Goal: Task Accomplishment & Management: Manage account settings

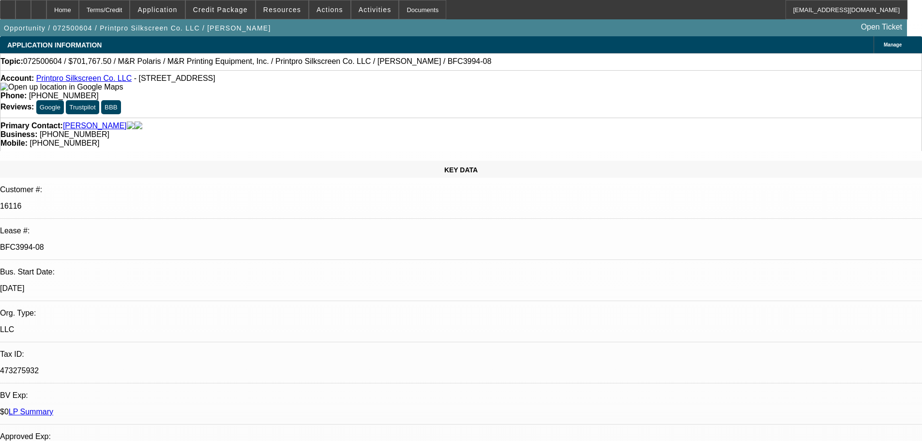
select select "0"
select select "6"
select select "0"
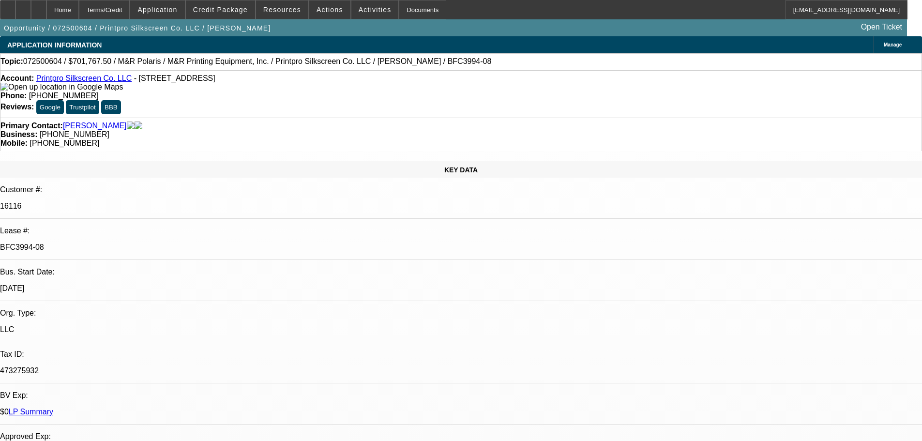
select select "0"
select select "6"
select select "0"
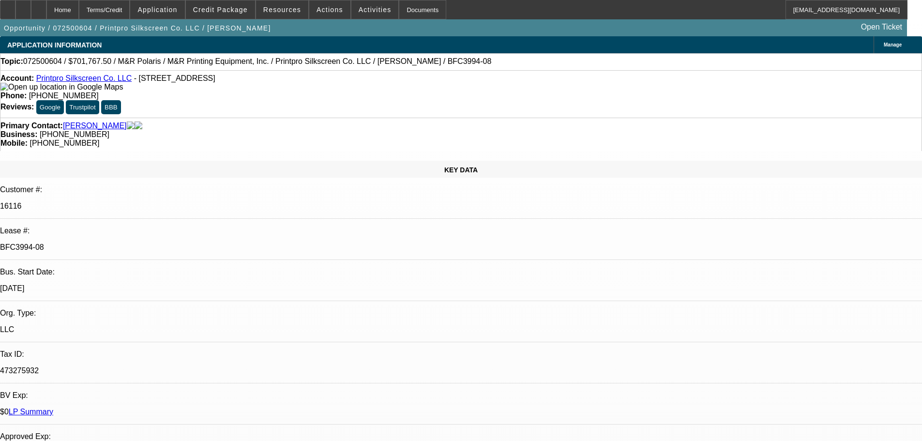
select select "0"
select select "6"
select select "0"
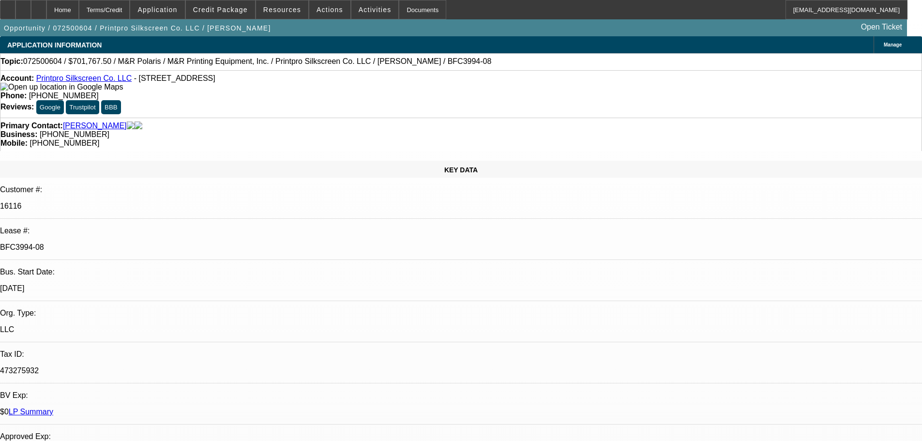
select select "6"
click at [15, 14] on div at bounding box center [7, 9] width 15 height 19
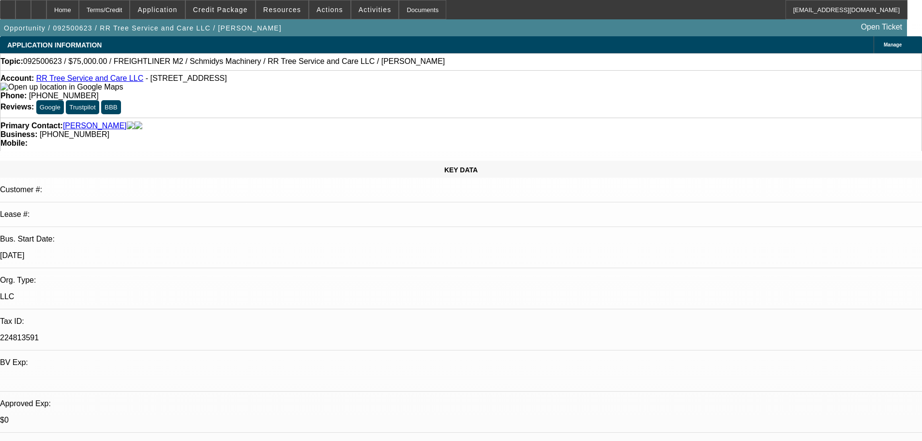
select select "0"
select select "3"
select select "0"
select select "6"
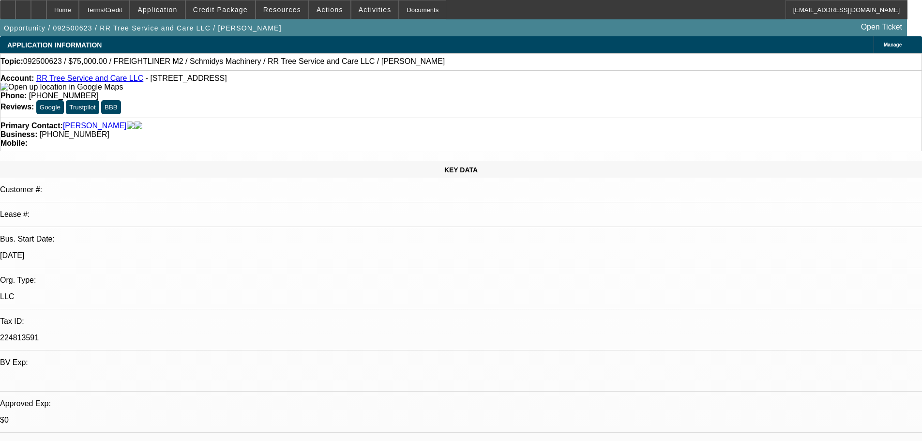
select select "0"
select select "2"
select select "0"
select select "6"
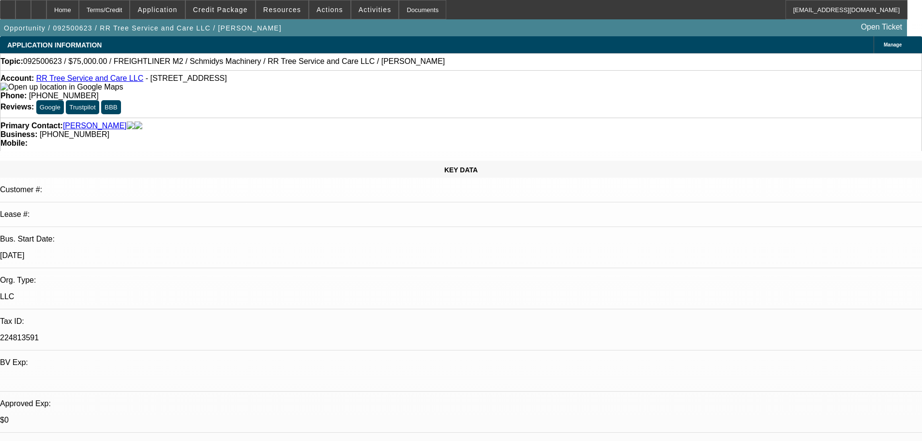
select select "0"
select select "6"
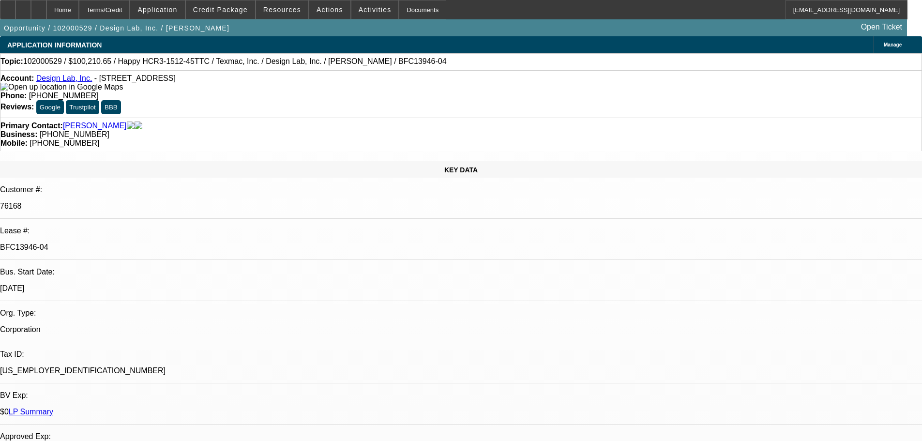
select select "0"
select select "2"
select select "0"
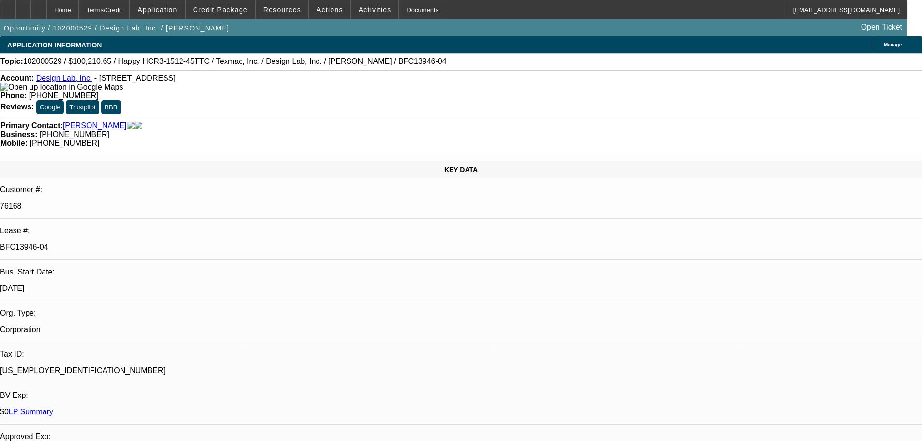
select select "0"
select select "2"
select select "0"
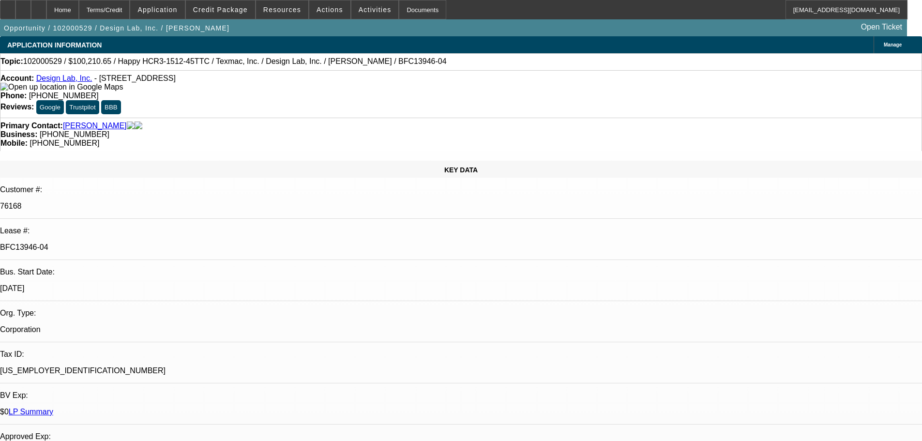
select select "0"
select select "2"
select select "0"
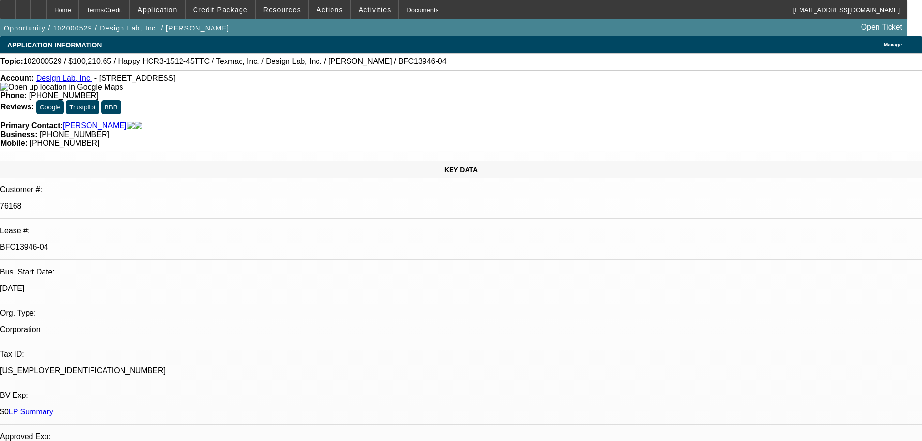
select select "2"
click at [53, 408] on link "LP Summary" at bounding box center [31, 412] width 45 height 8
click at [80, 121] on link "Moller, Lana" at bounding box center [95, 125] width 64 height 9
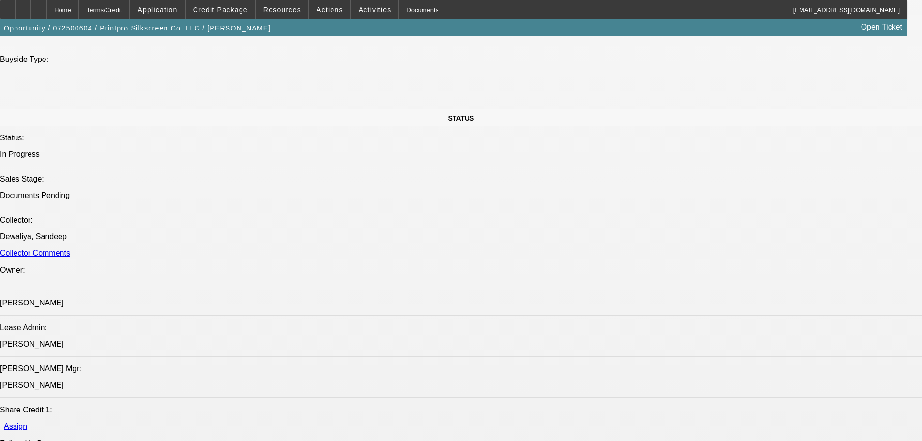
select select "0"
select select "6"
select select "0"
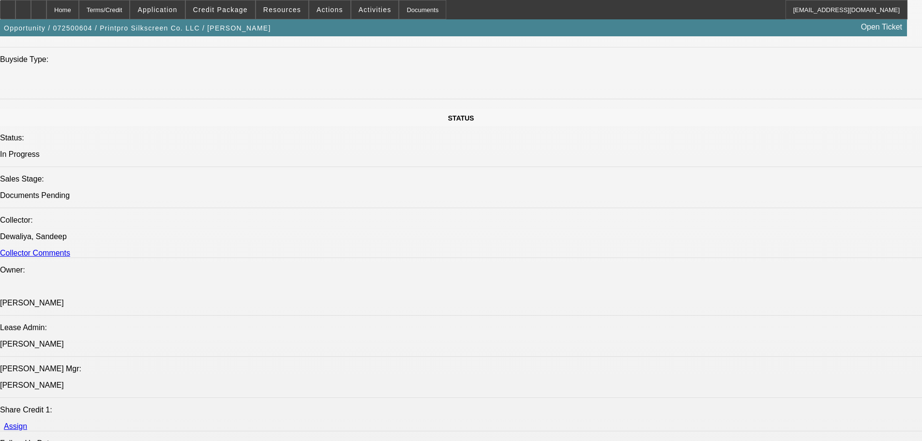
select select "0"
select select "6"
select select "0"
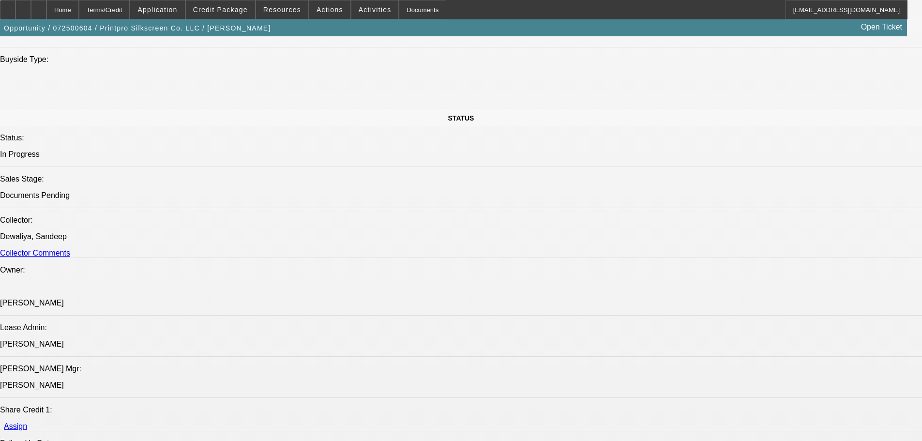
select select "0"
select select "6"
select select "0"
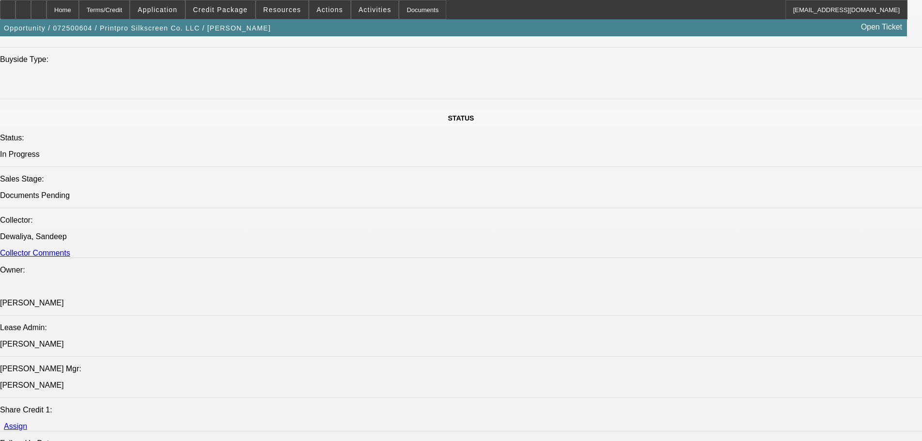
select select "6"
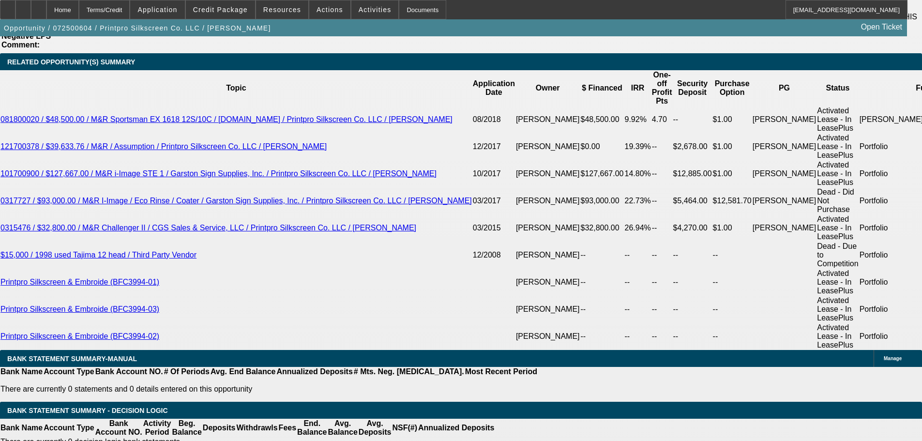
scroll to position [1765, 0]
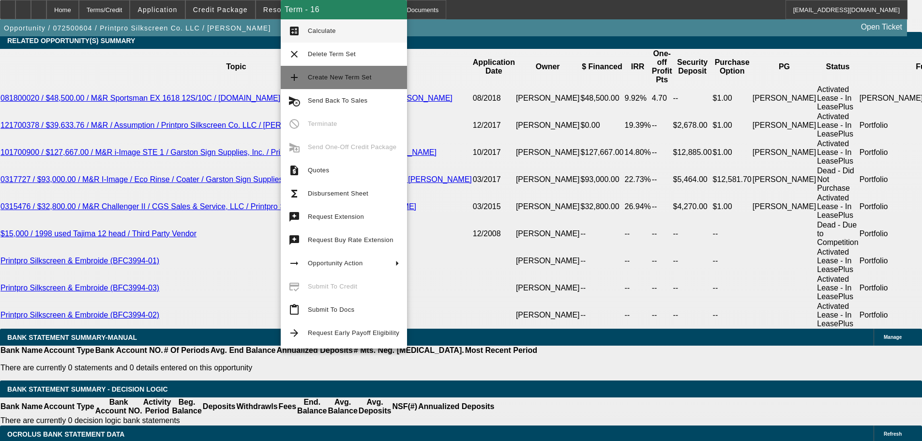
click at [326, 80] on span "Create New Term Set" at bounding box center [340, 77] width 64 height 7
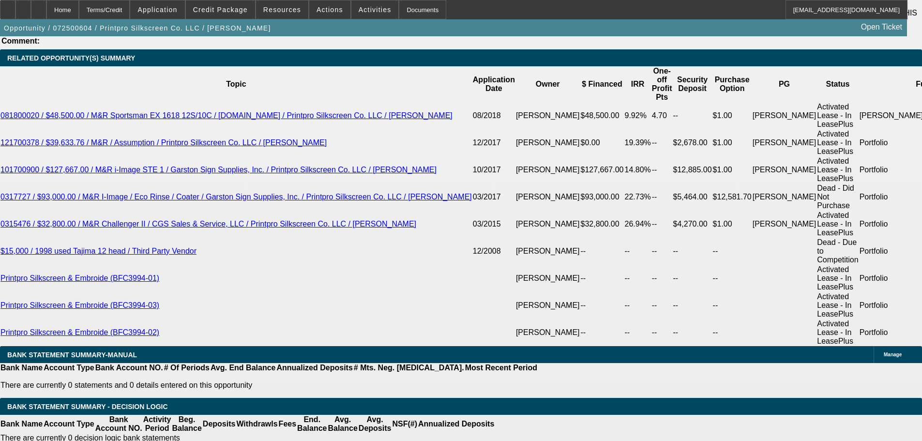
select select "0"
select select "6"
select select "0"
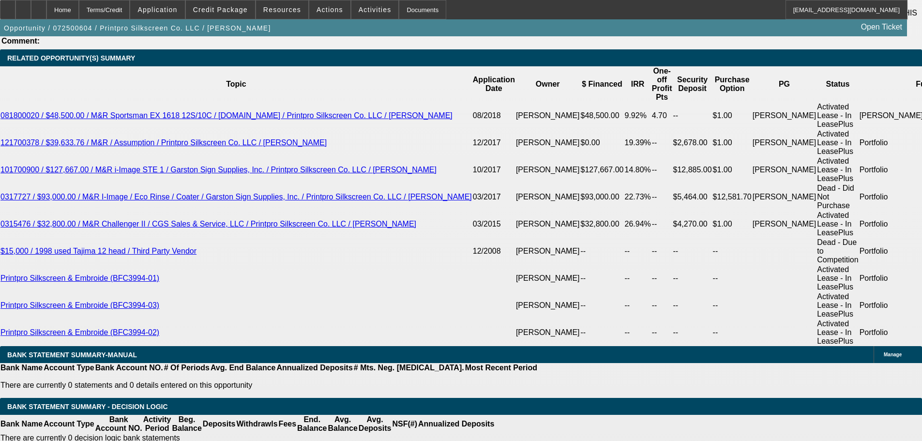
select select "0"
select select "6"
select select "0"
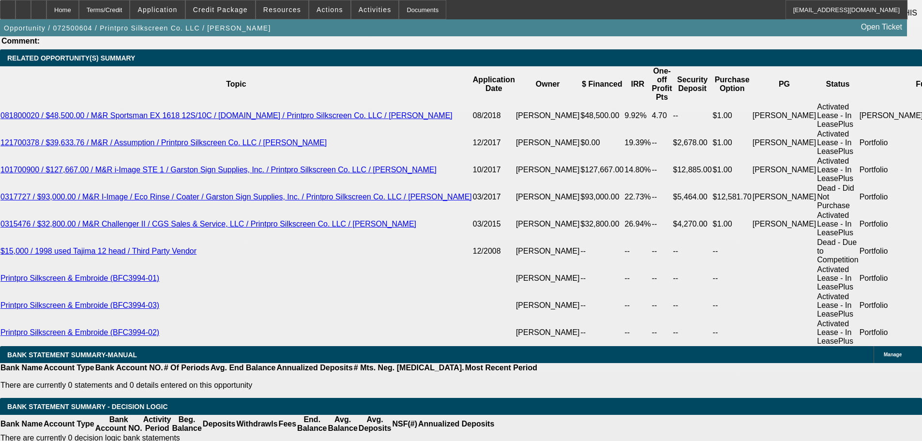
select select "0"
select select "6"
select select "0"
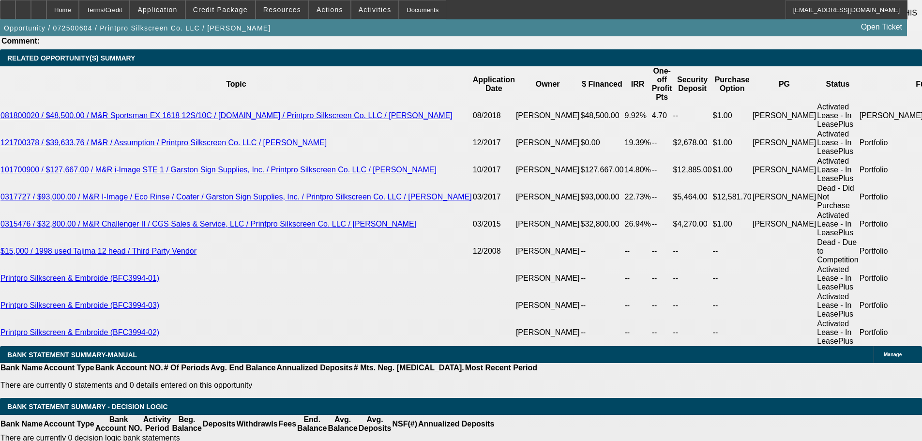
select select "6"
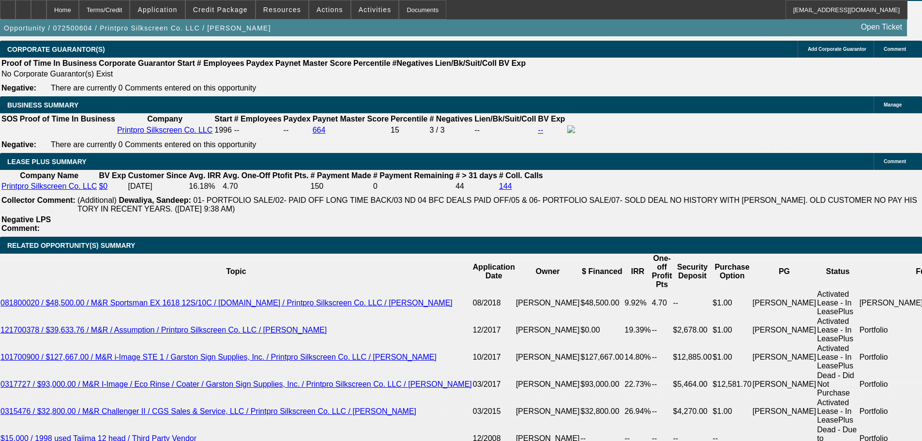
scroll to position [1616, 0]
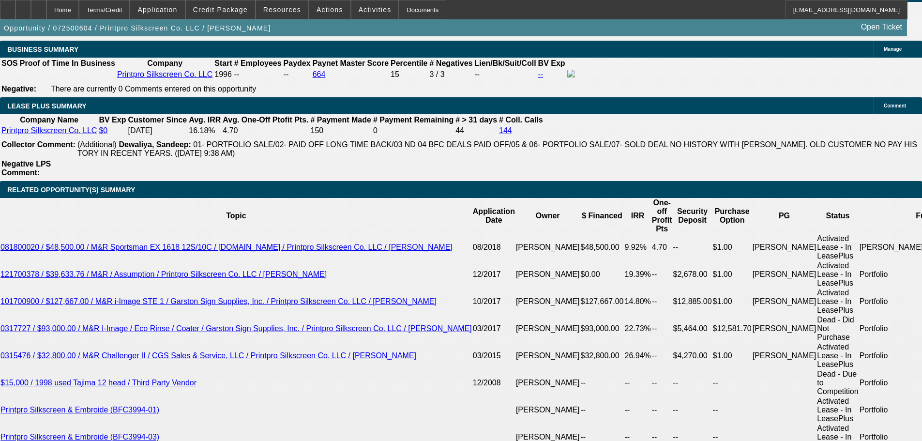
select select "0"
select select "6"
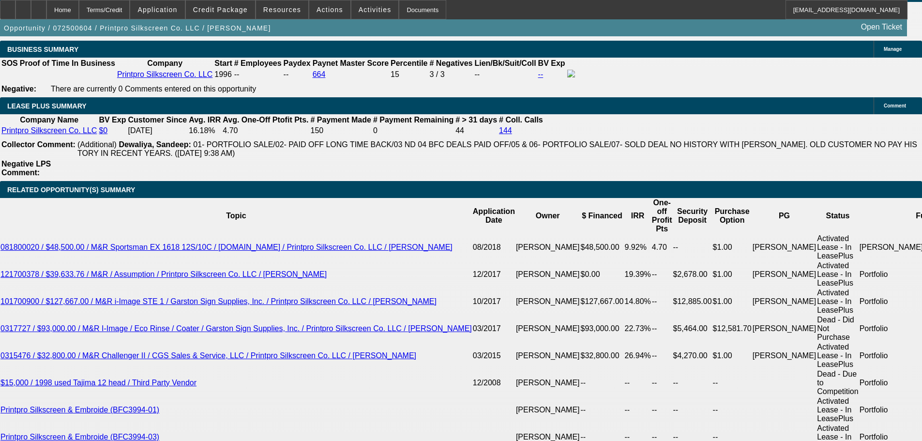
select select "0"
select select "6"
select select "0"
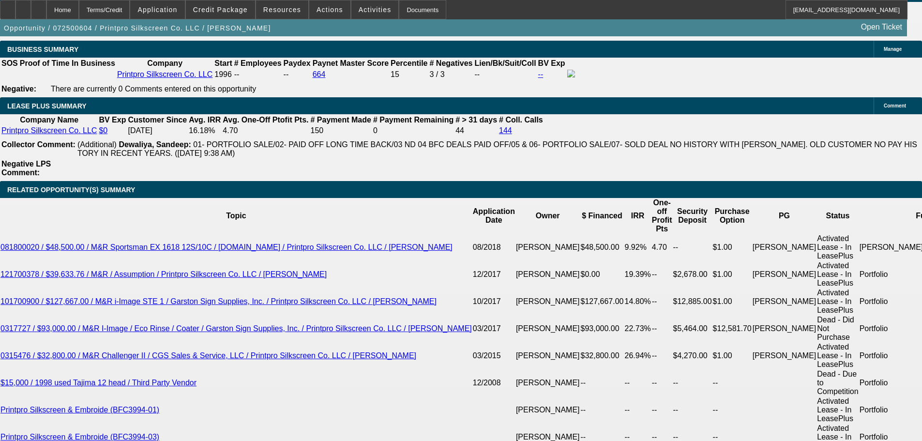
select select "0"
select select "6"
select select "0"
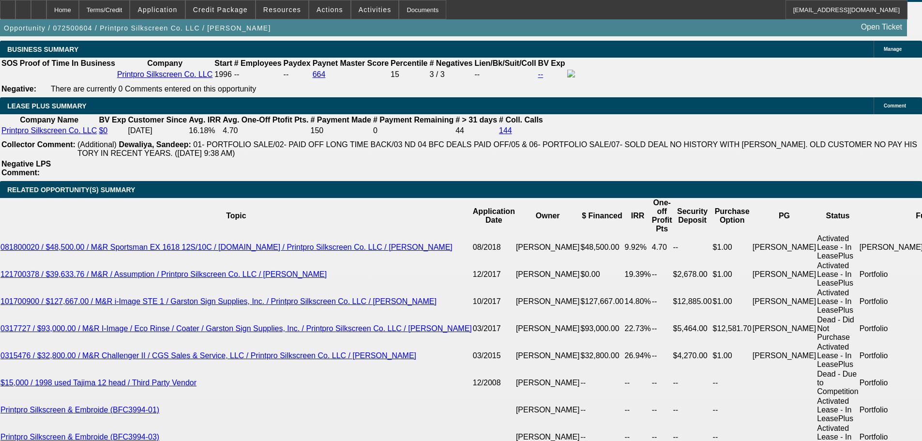
select select "0"
select select "6"
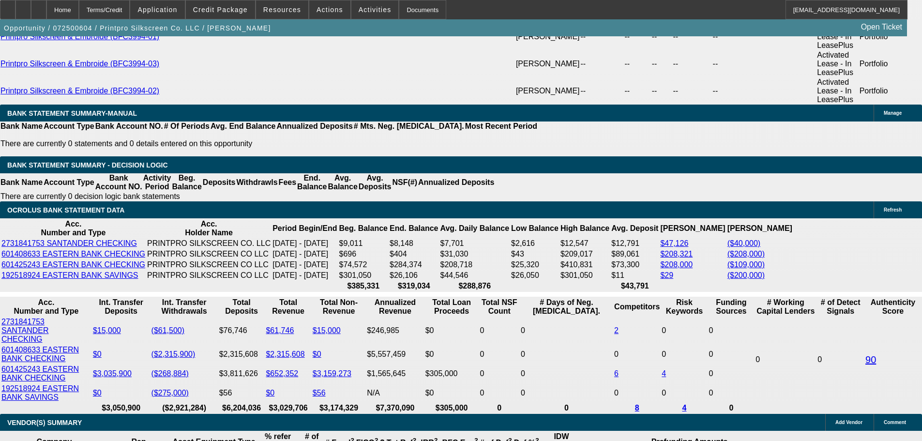
scroll to position [2003, 0]
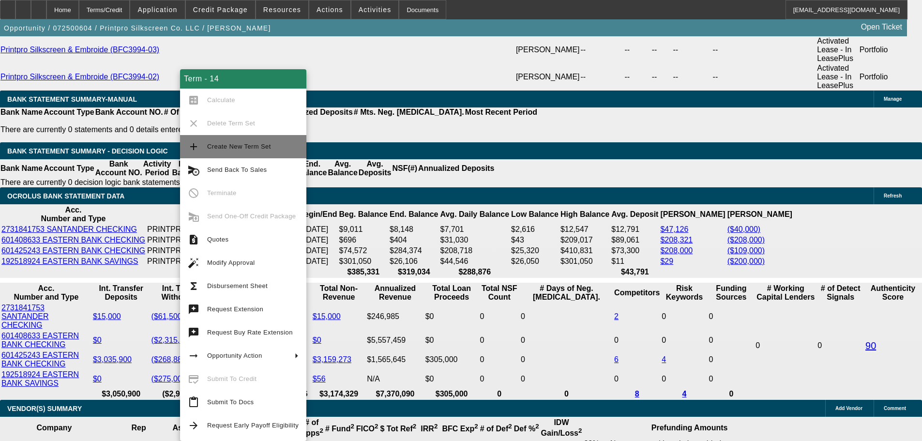
click at [246, 150] on span "Create New Term Set" at bounding box center [239, 146] width 64 height 7
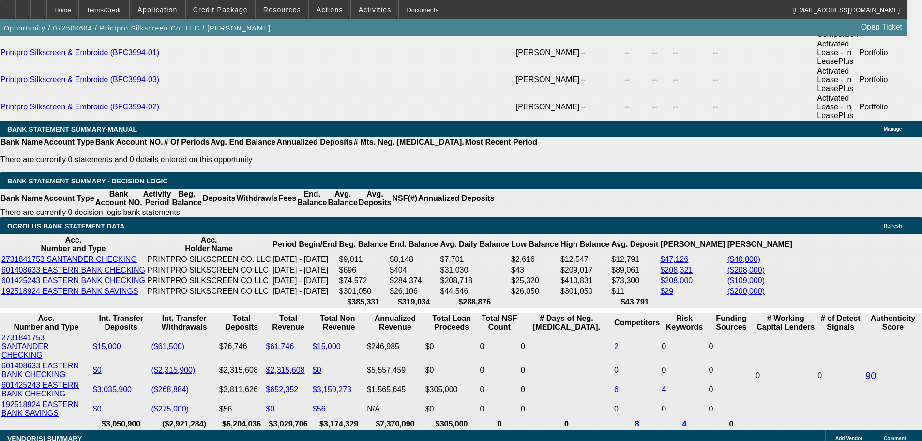
select select "0"
select select "6"
select select "0"
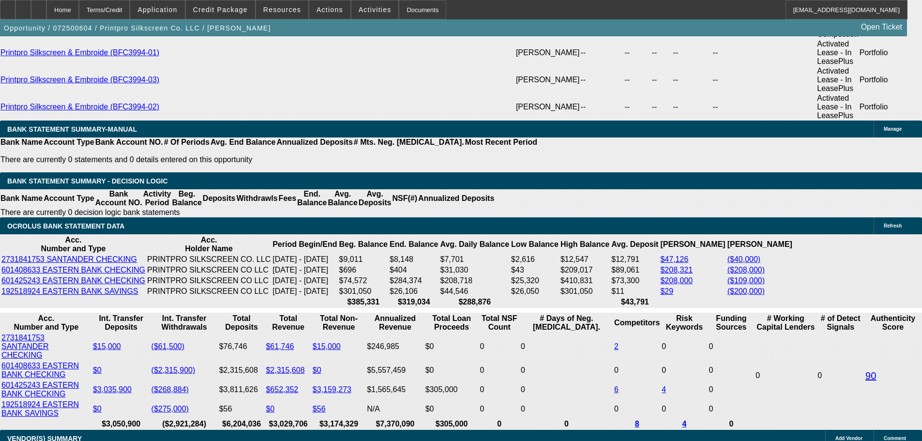
select select "0"
select select "6"
select select "0"
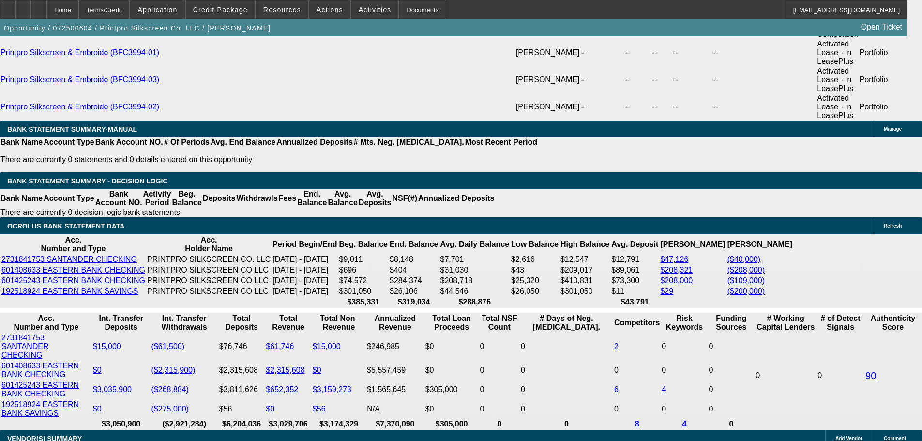
select select "0"
select select "6"
select select "0"
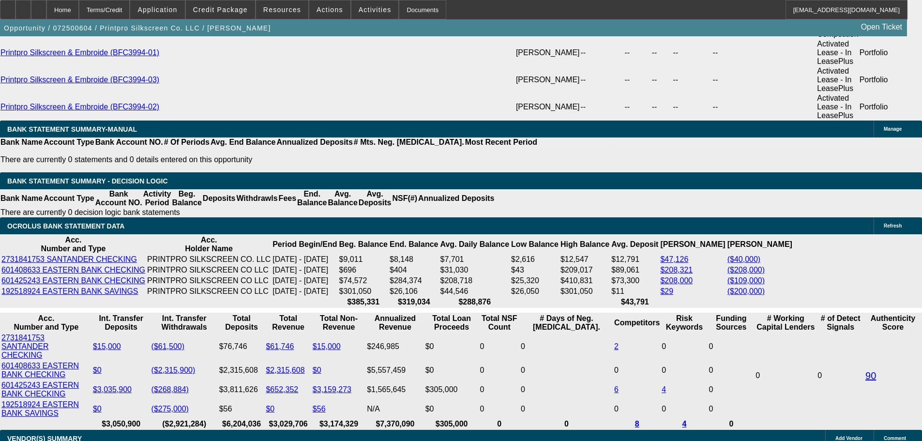
select select "6"
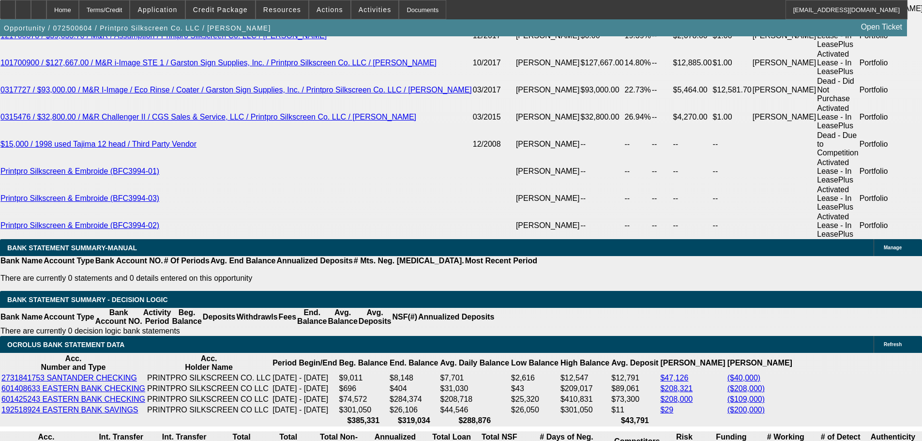
scroll to position [1650, 0]
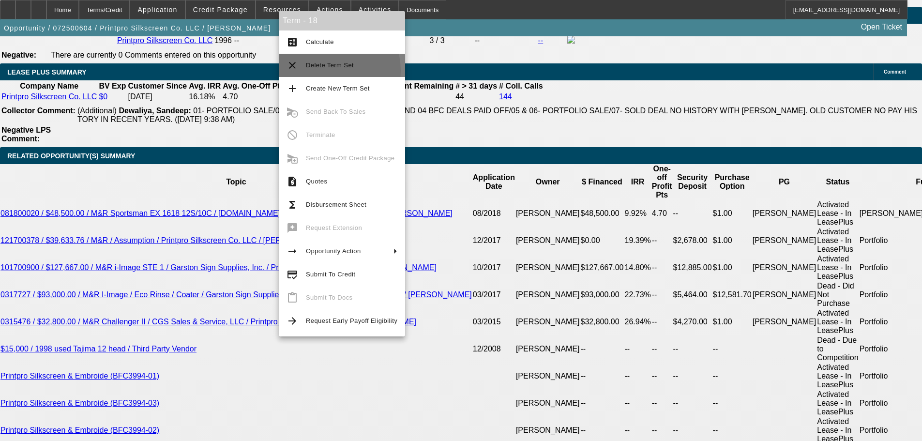
click at [325, 71] on span "Delete Term Set" at bounding box center [351, 66] width 91 height 12
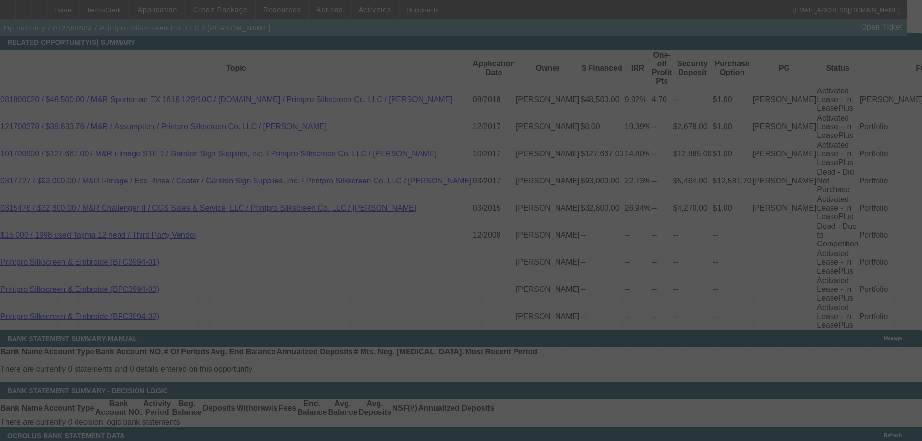
scroll to position [1892, 0]
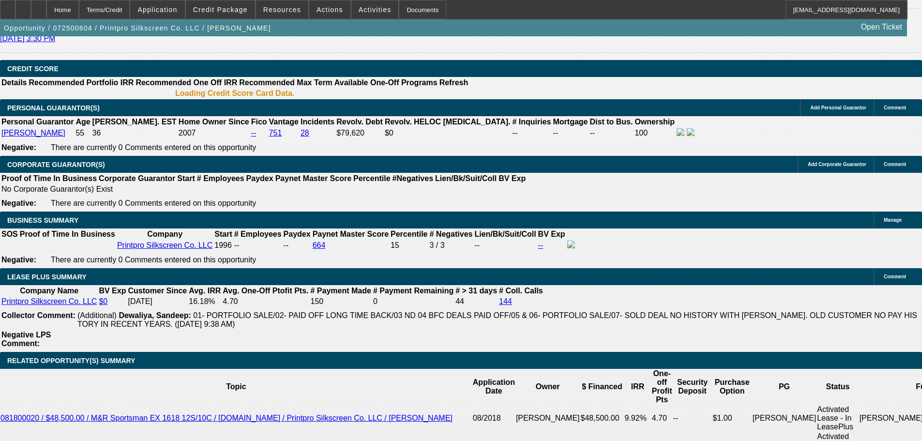
select select "0"
select select "6"
select select "0"
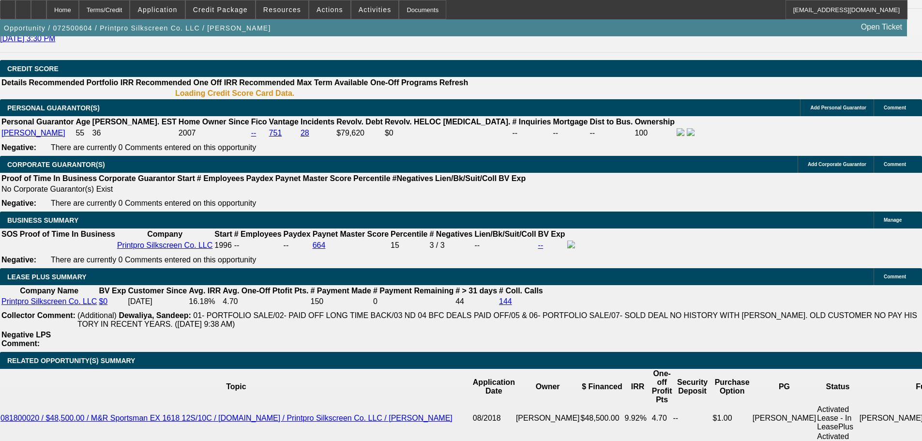
select select "0"
select select "6"
select select "0"
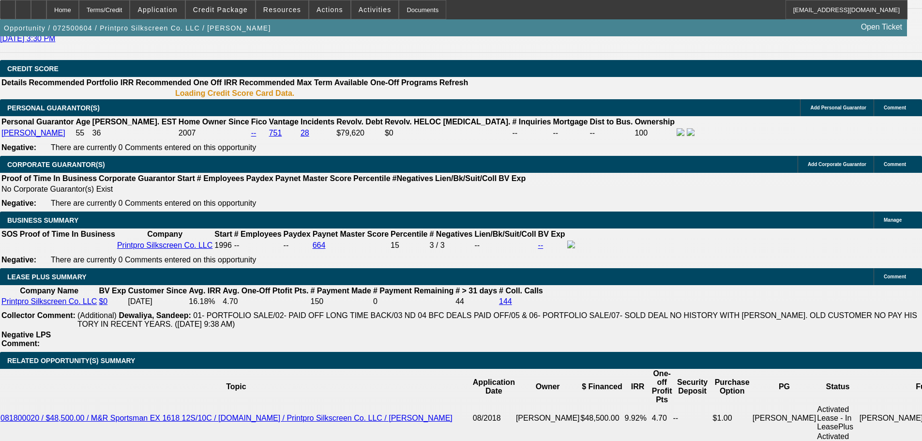
select select "0"
select select "6"
select select "0"
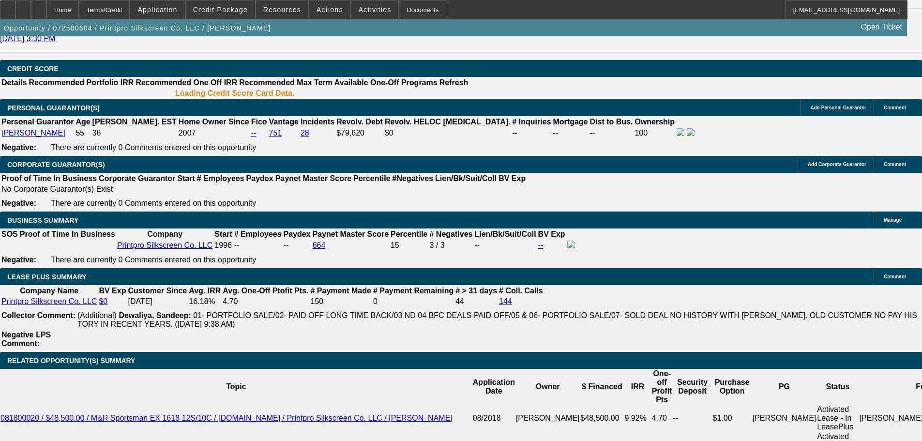
select select "6"
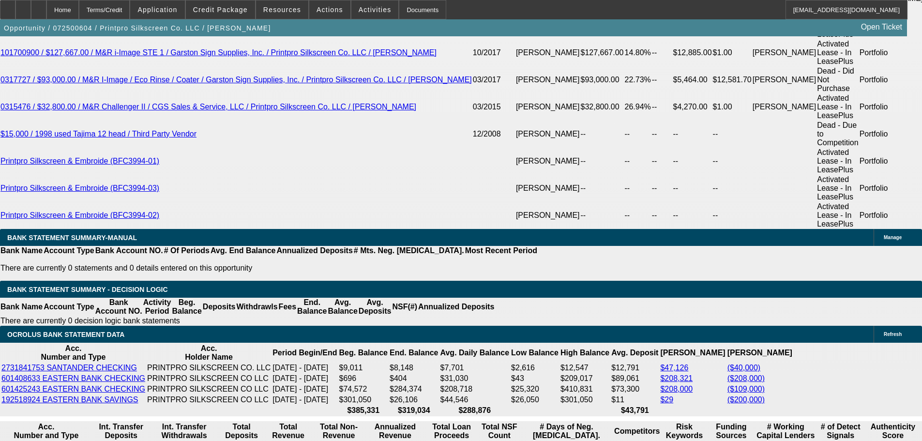
scroll to position [1877, 0]
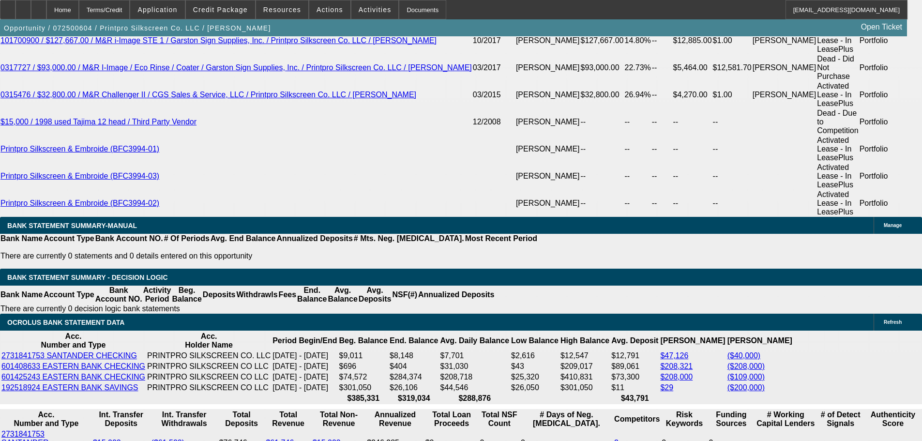
drag, startPoint x: 172, startPoint y: 165, endPoint x: 244, endPoint y: 166, distance: 72.6
type input "$25,000.00"
type input "UNKNOWN"
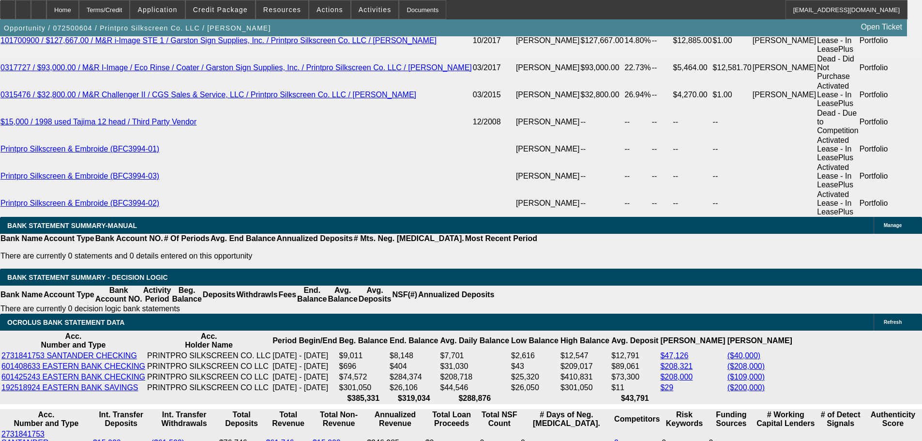
type input "$16,263.08"
drag, startPoint x: 212, startPoint y: 237, endPoint x: 254, endPoint y: 239, distance: 41.7
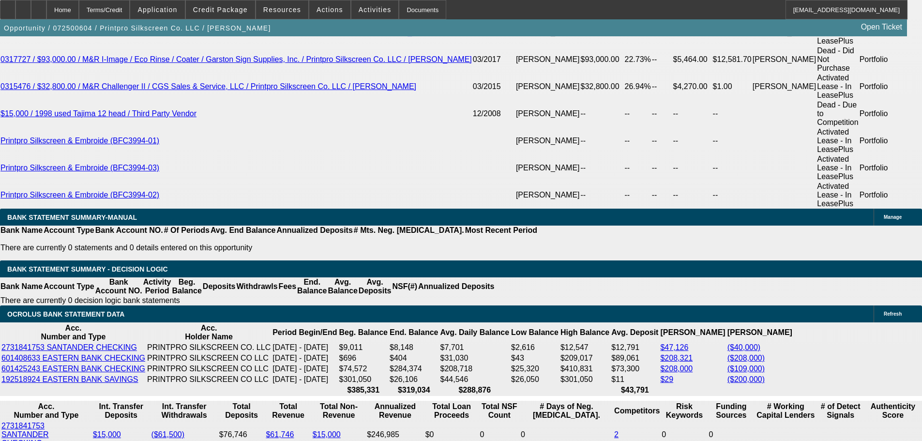
scroll to position [1739, 0]
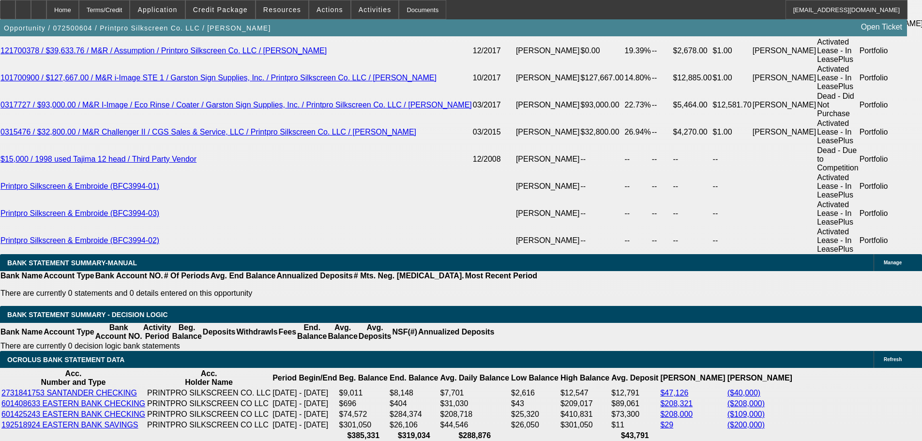
scroll to position [1981, 0]
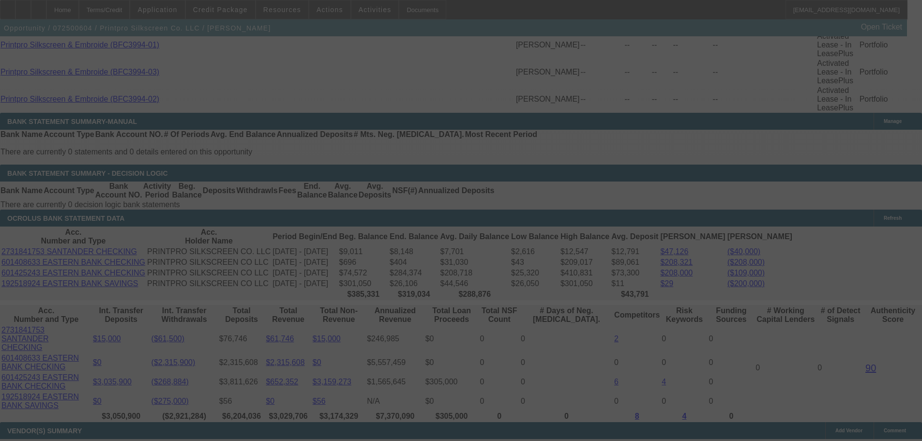
select select "0"
select select "6"
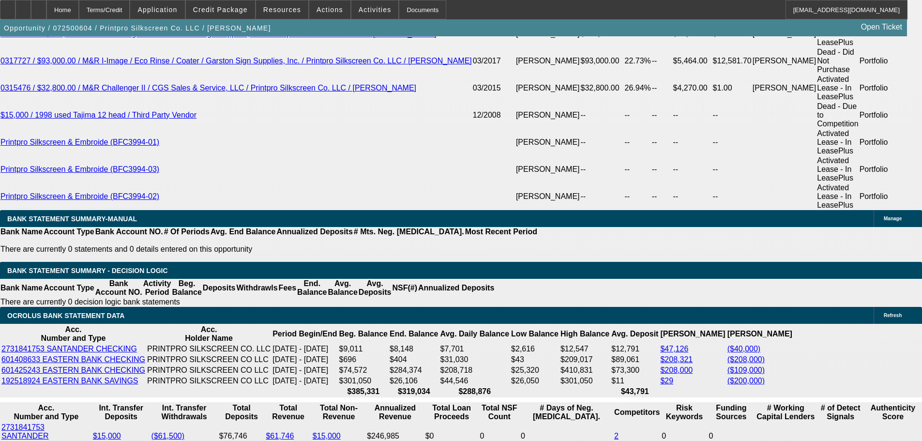
scroll to position [1875, 0]
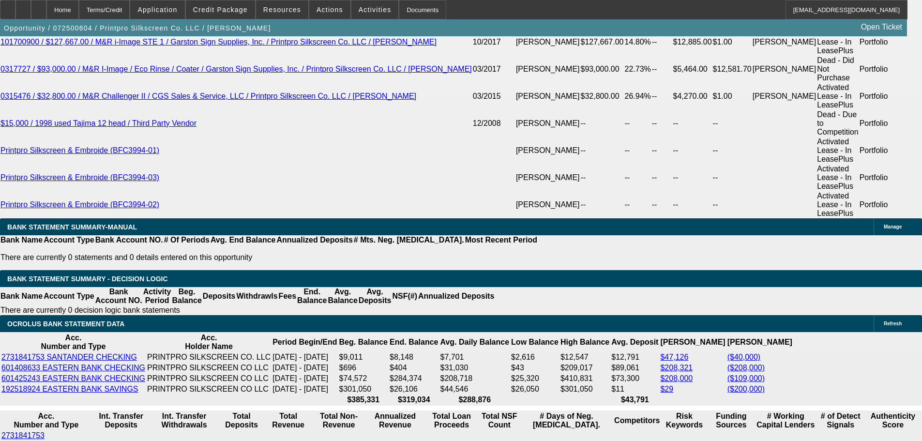
drag, startPoint x: 318, startPoint y: 121, endPoint x: 363, endPoint y: 122, distance: 46.0
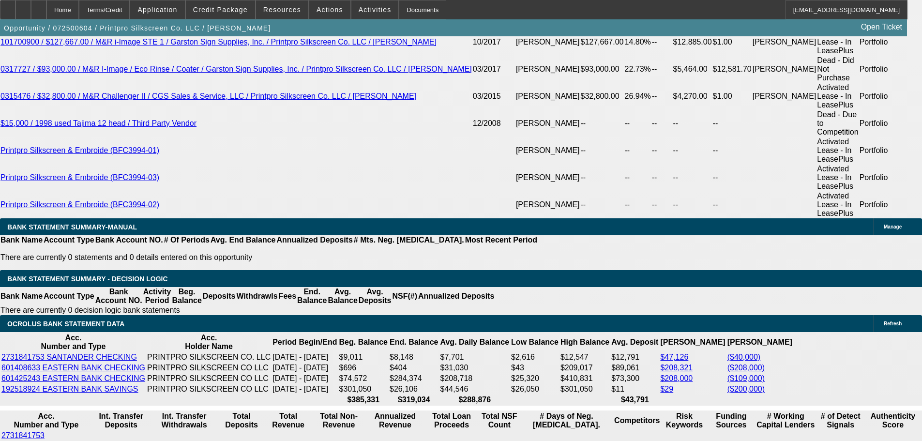
drag, startPoint x: 318, startPoint y: 121, endPoint x: 364, endPoint y: 124, distance: 45.6
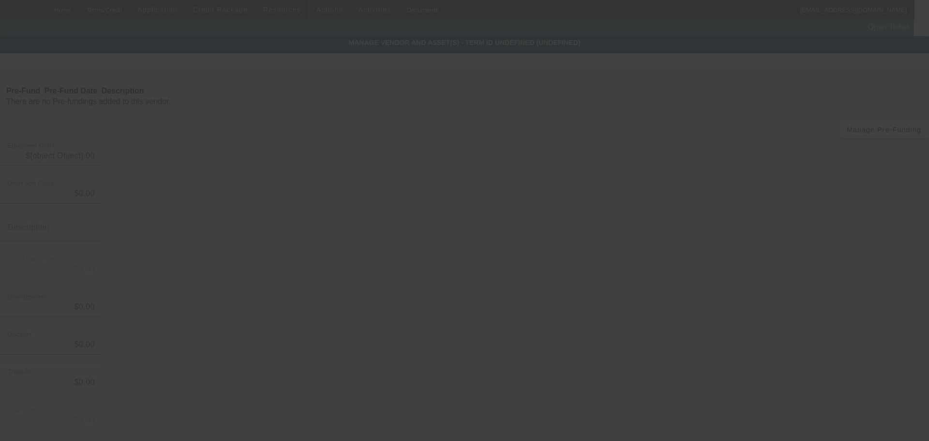
type input "$756,107.50"
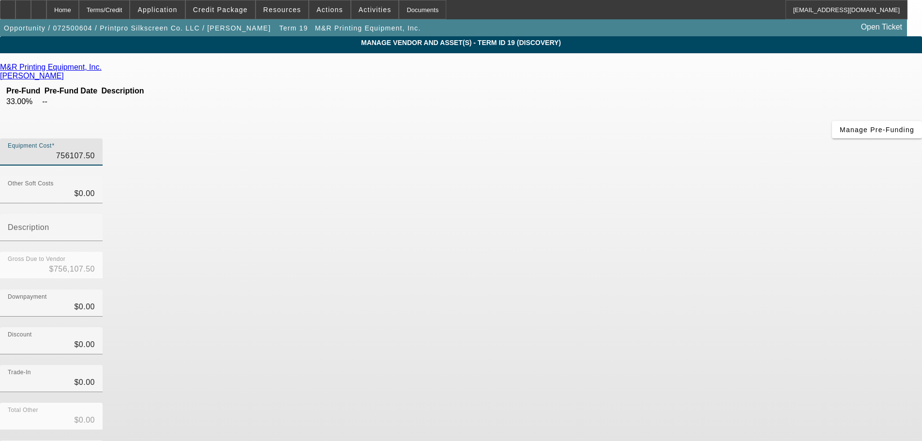
drag, startPoint x: 548, startPoint y: 79, endPoint x: 755, endPoint y: 56, distance: 208.0
click at [733, 138] on div "Equipment Cost 756107.50" at bounding box center [461, 157] width 922 height 38
type input "1"
type input "$1.00"
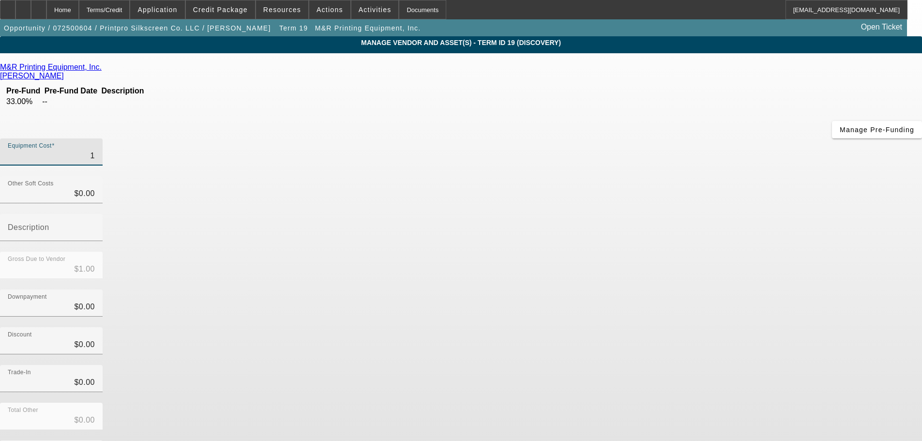
type input "11"
type input "$11.00"
type input "111"
type input "$111.00"
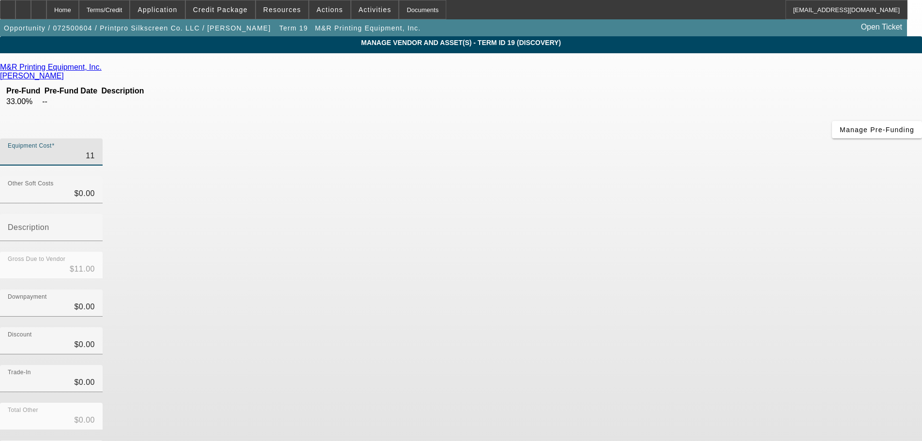
type input "$111.00"
type input "1119"
type input "$1,119.00"
type input "11196"
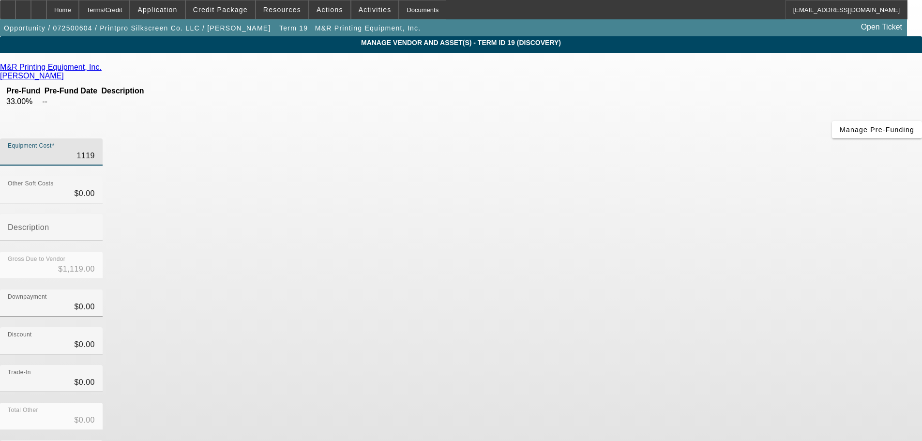
type input "$11,196.00"
type input "11196.7"
type input "$11,196.70"
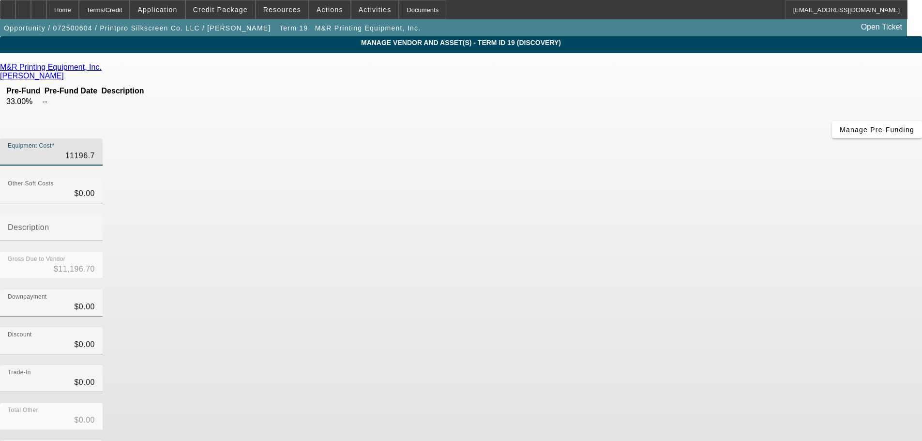
type input "11196.76"
type input "$11,196.76"
click at [651, 327] on div "Discount $0.00" at bounding box center [461, 346] width 922 height 38
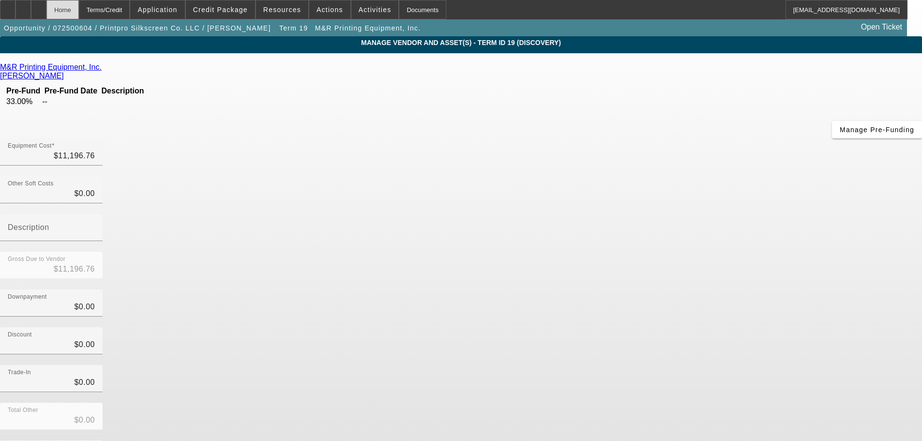
click at [79, 12] on div "Home" at bounding box center [62, 9] width 32 height 19
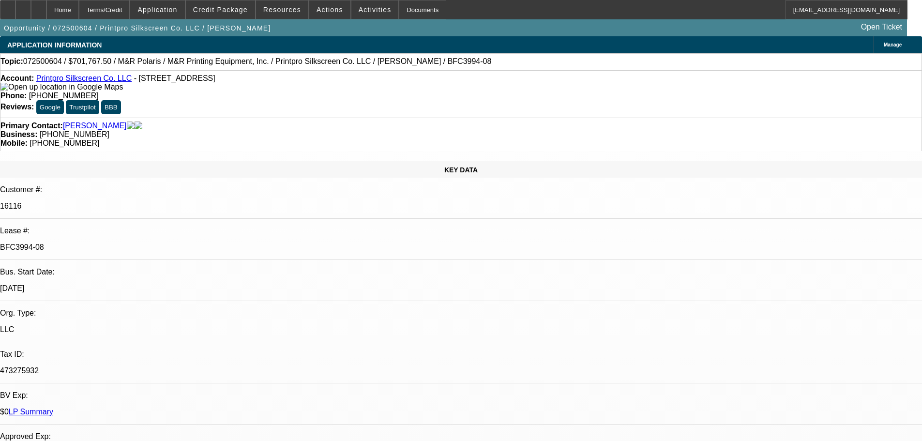
select select "0"
select select "6"
select select "0"
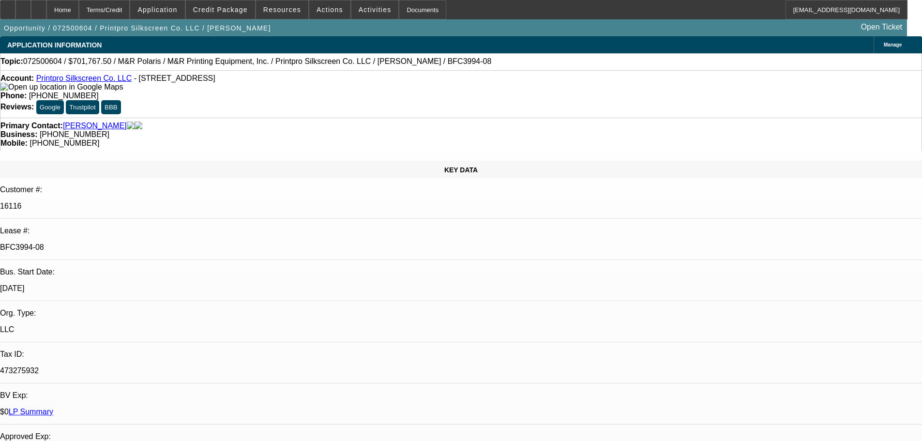
select select "0"
select select "6"
select select "0"
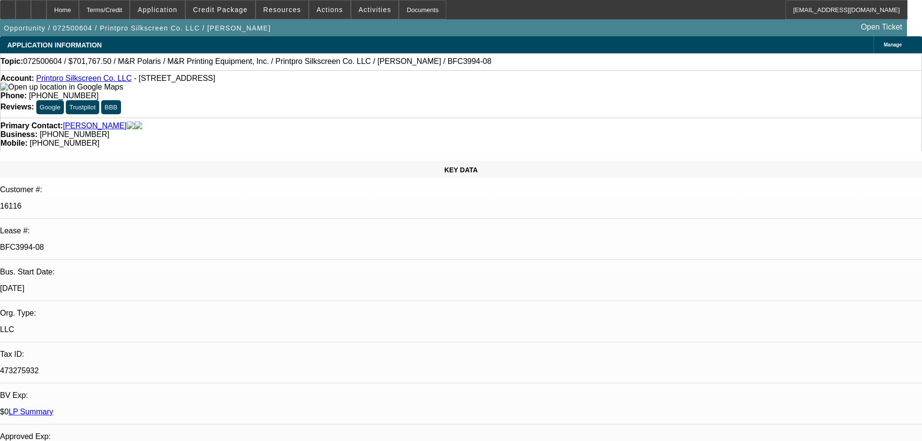
select select "0"
select select "6"
select select "0"
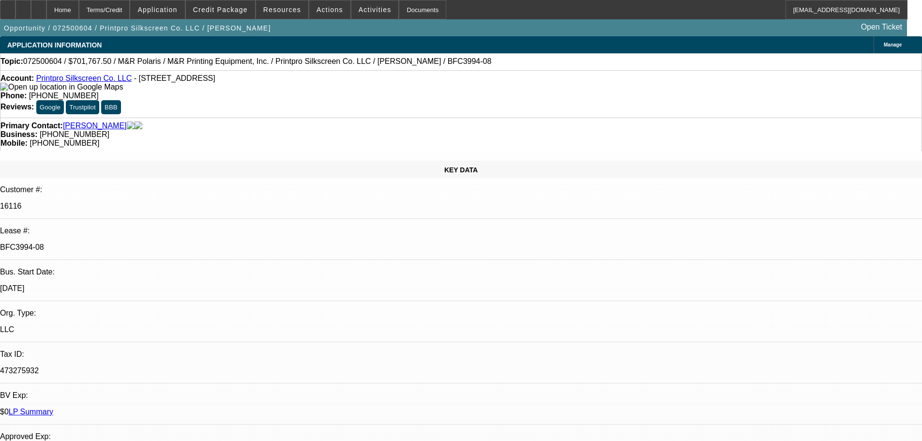
select select "6"
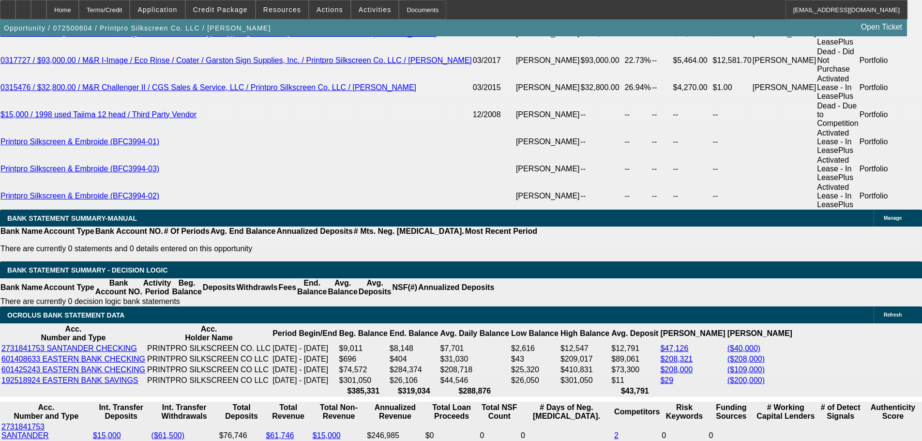
scroll to position [1798, 0]
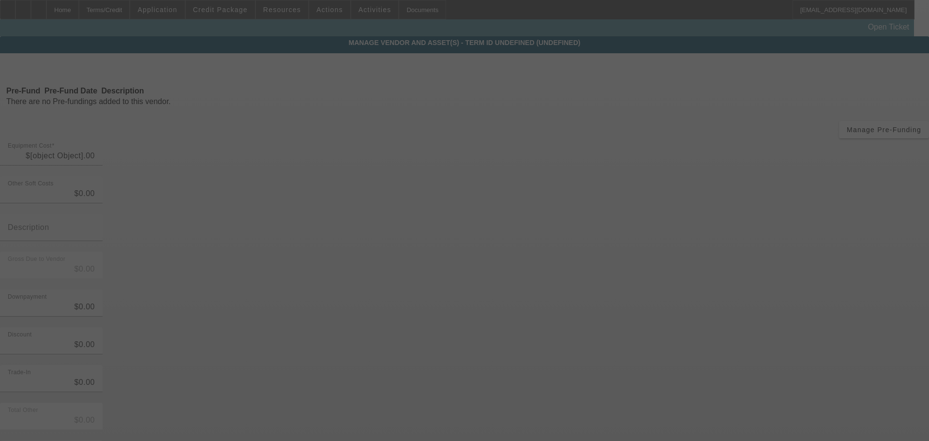
type input "$756,107.50"
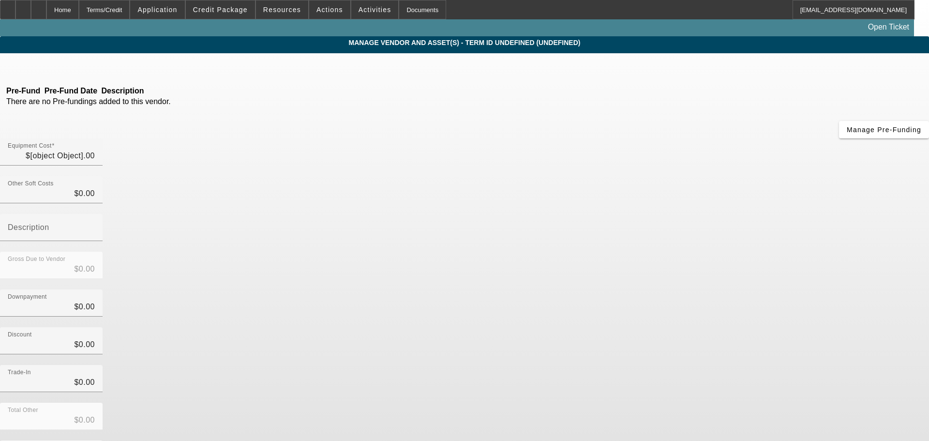
type input "$756,107.50"
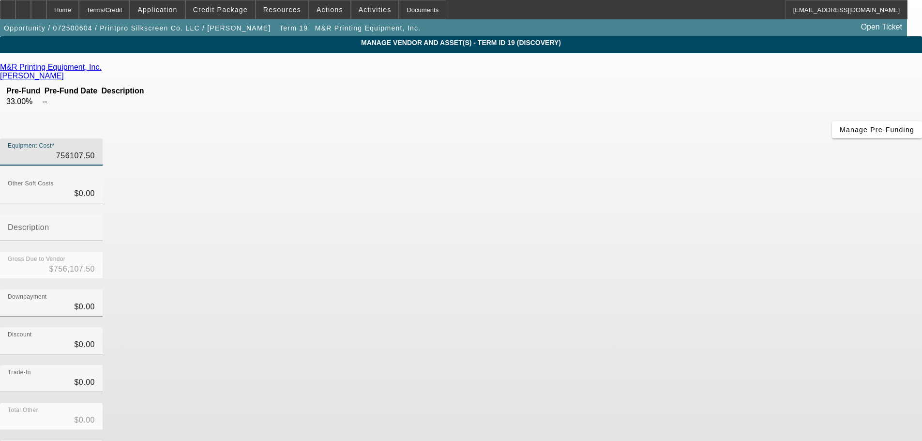
drag, startPoint x: 579, startPoint y: 83, endPoint x: 771, endPoint y: 39, distance: 196.3
click at [749, 55] on app-vendor-asset-manage "MANAGE VENDOR AND ASSET(S) - Term ID 19 (Discovery) Remove Vendor M&R Printing …" at bounding box center [461, 296] width 922 height 520
type input "1"
type input "$1.00"
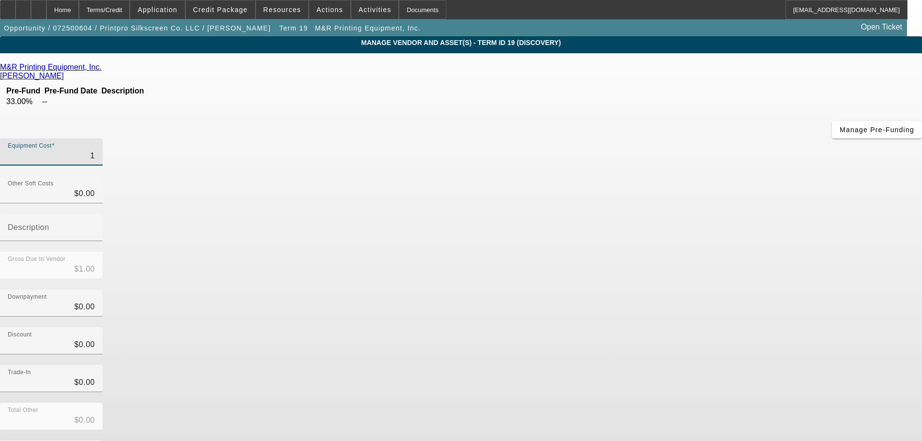
type input "11"
type input "$11.00"
type input "119"
type input "$119.00"
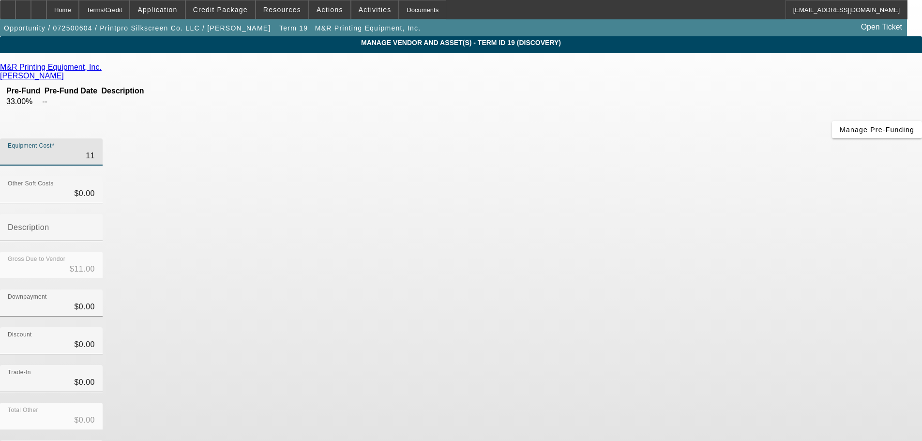
type input "$119.00"
type input "1196"
type input "$1,196.00"
type input "11967"
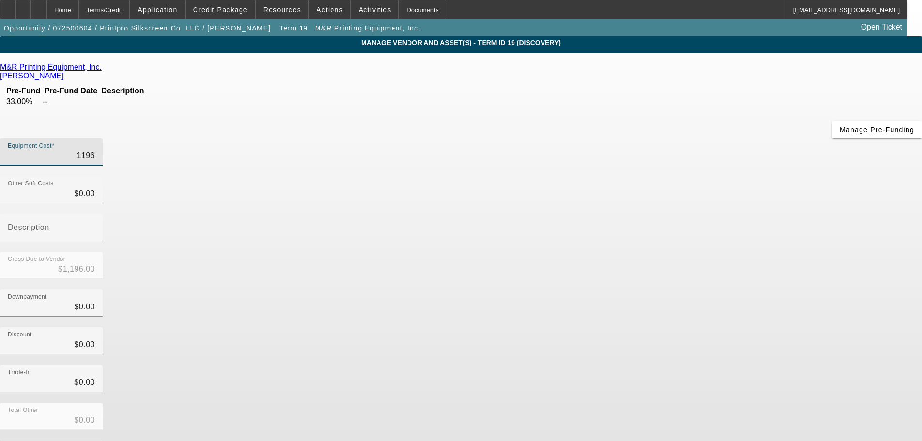
type input "$11,967.00"
type input "119676"
type input "$119,676.00"
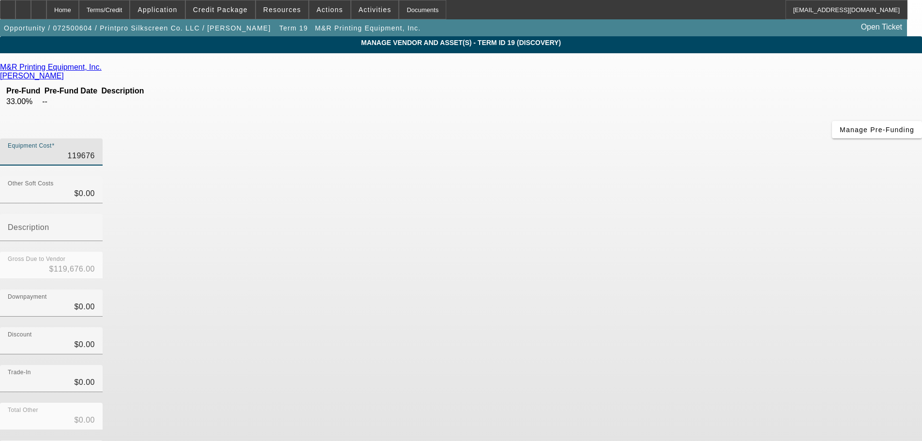
type input "1196767"
type input "$1,196,767.00"
type input "1196767.5"
type input "$1,196,767.50"
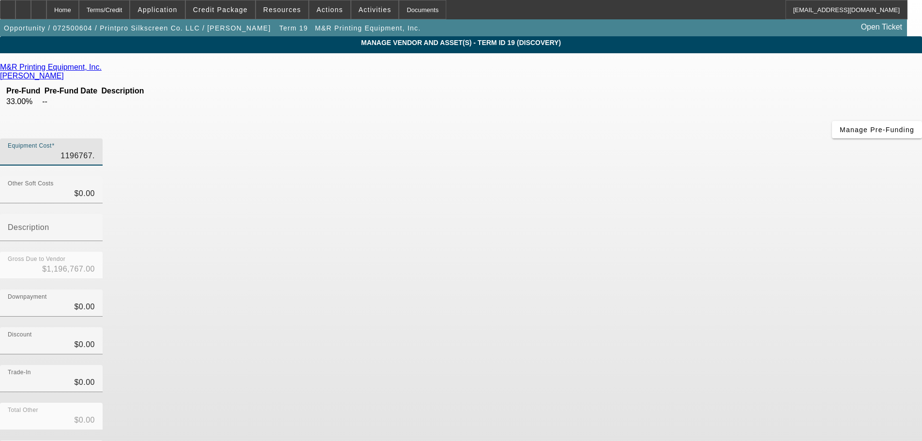
type input "$1,196,767.50"
click at [723, 327] on div "Discount $0.00" at bounding box center [461, 346] width 922 height 38
drag, startPoint x: 549, startPoint y: 190, endPoint x: 646, endPoint y: 192, distance: 96.3
click at [646, 289] on div "Downpayment $0.00" at bounding box center [461, 308] width 922 height 38
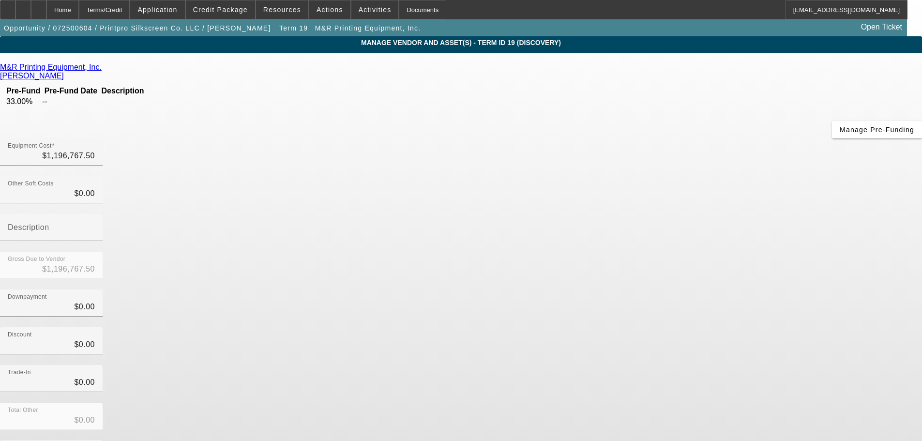
click at [650, 289] on div "Downpayment $0.00" at bounding box center [461, 308] width 922 height 38
drag, startPoint x: 570, startPoint y: 196, endPoint x: 628, endPoint y: 197, distance: 58.6
click at [628, 289] on div "Downpayment 0" at bounding box center [461, 308] width 922 height 38
type input "2"
type input "$2.00"
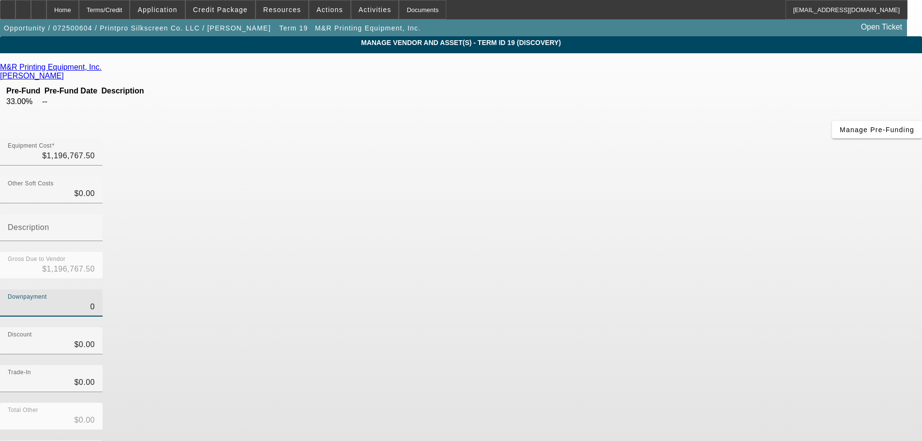
type input "$1,196,765.50"
type input "25"
type input "$25.00"
type input "$1,196,742.50"
type input "250"
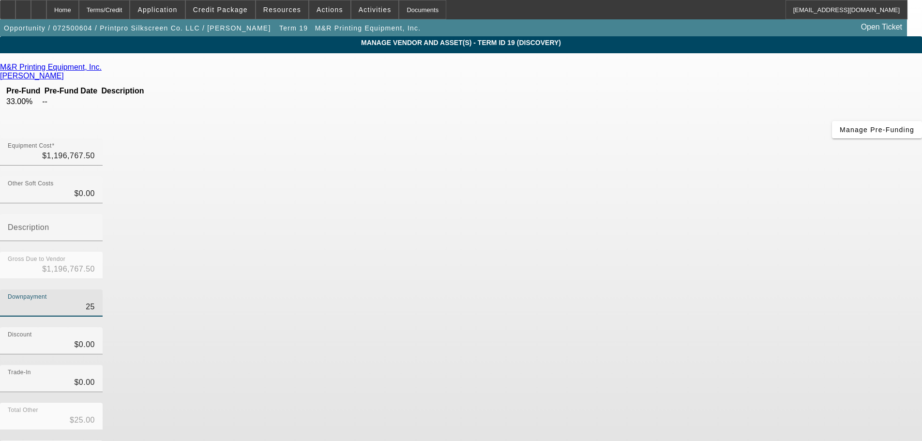
type input "$250.00"
type input "$1,196,517.50"
type input "2500"
type input "$2,500.00"
type input "$1,194,267.50"
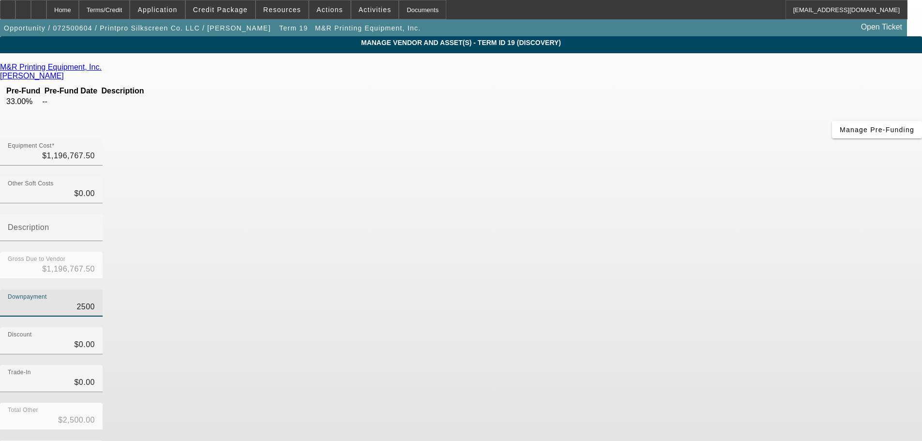
type input "25000"
type input "$25,000.00"
type input "$1,171,767.50"
type input "$25,000.00"
click at [629, 289] on div "Downpayment $25,000.00" at bounding box center [461, 308] width 922 height 38
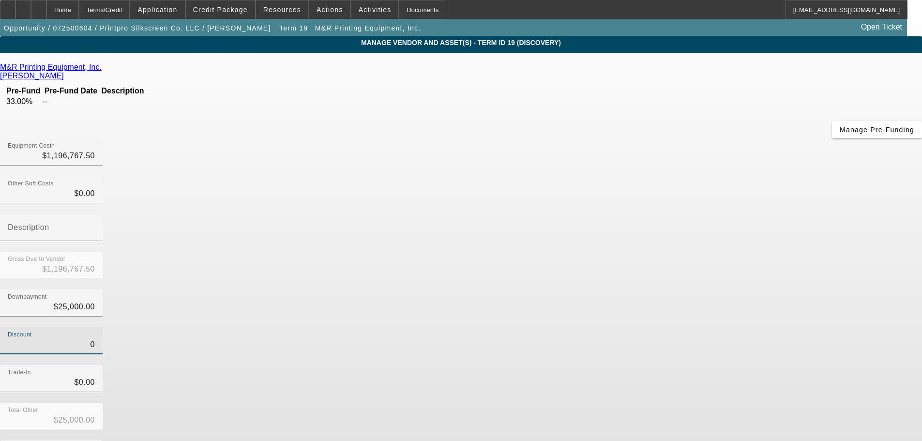
drag, startPoint x: 560, startPoint y: 238, endPoint x: 696, endPoint y: 228, distance: 136.4
click at [694, 327] on div "Discount 0" at bounding box center [461, 346] width 922 height 38
type input "4"
type input "$25,004.00"
type input "$1,171,763.50"
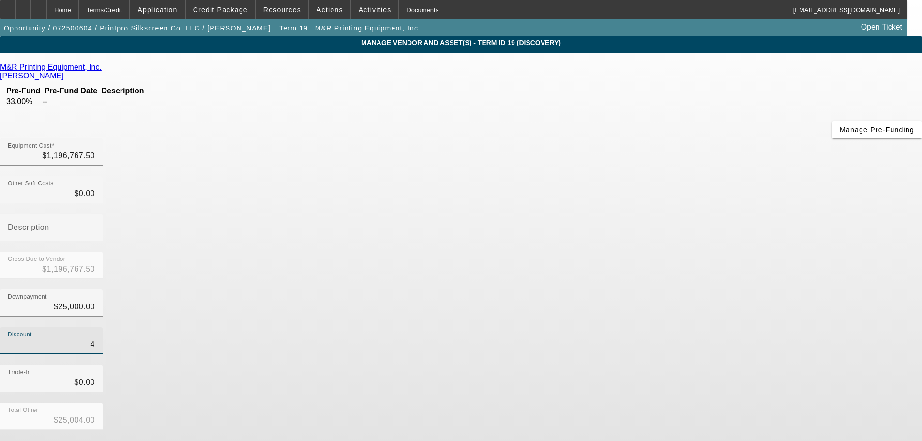
type input "44"
type input "$25,044.00"
type input "$1,171,723.50"
type input "445"
type input "$25,445.00"
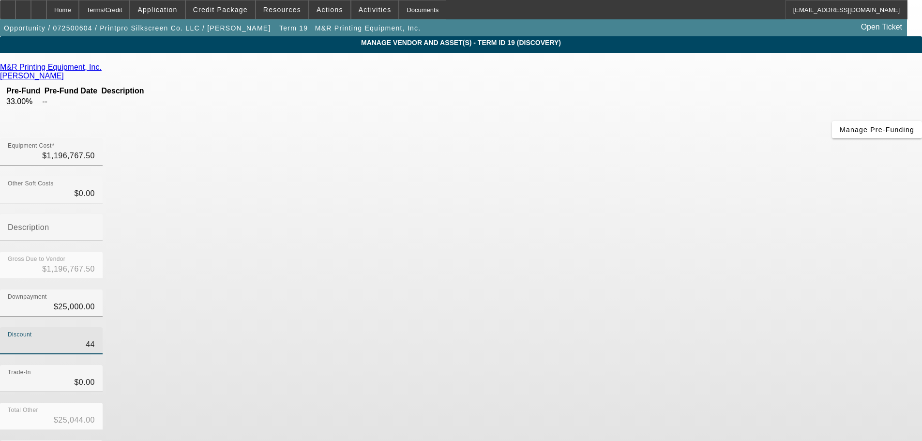
type input "$1,171,322.50"
type input "4450"
type input "$29,450.00"
type input "$1,167,317.50"
type input "44500"
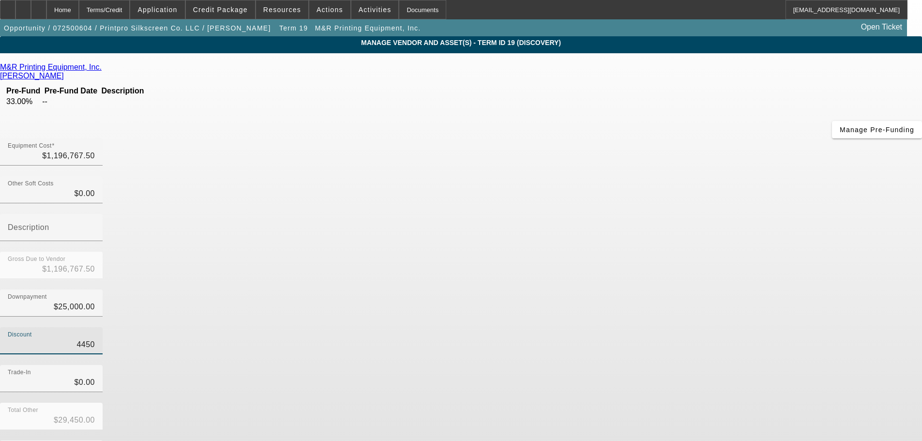
type input "$69,500.00"
type input "$1,127,267.50"
type input "445000"
type input "$470,000.00"
type input "$726,767.50"
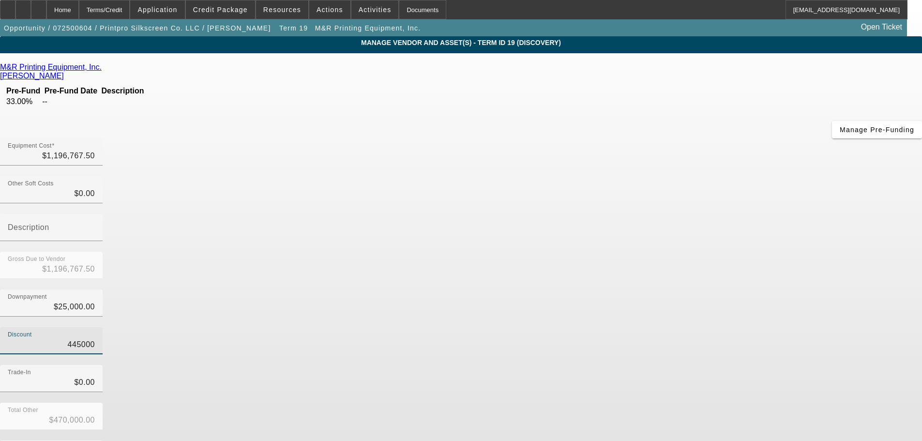
type input "$445,000.00"
click at [696, 327] on div "Discount $445,000.00" at bounding box center [461, 346] width 922 height 38
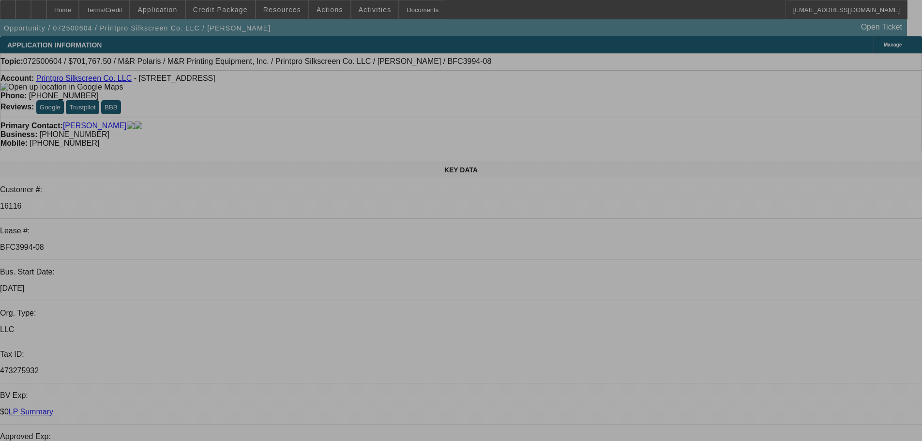
select select "0"
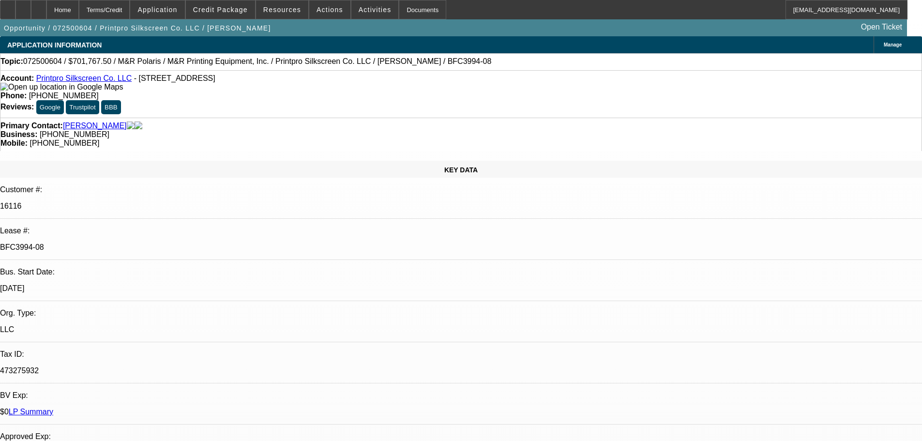
select select "0"
select select "6"
select select "0"
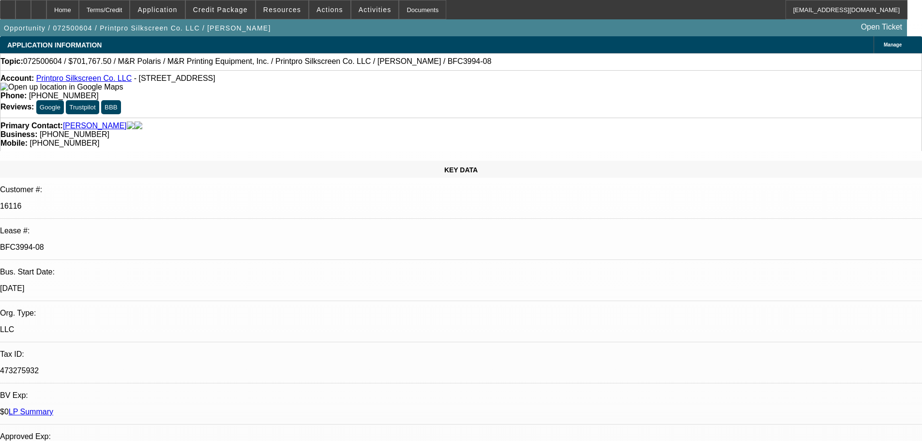
select select "0"
select select "6"
select select "0"
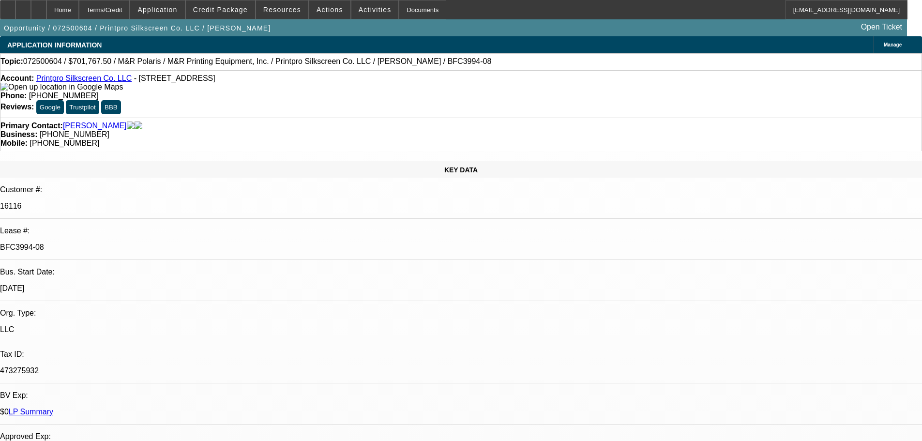
select select "6"
select select "0"
select select "6"
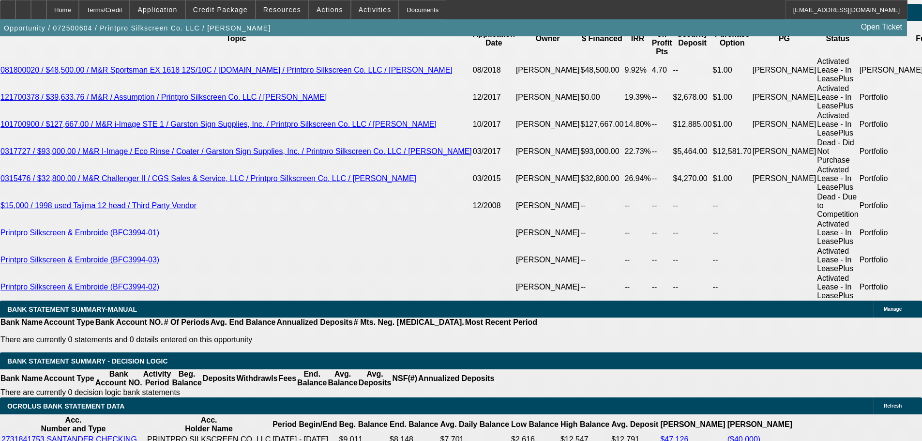
scroll to position [1936, 0]
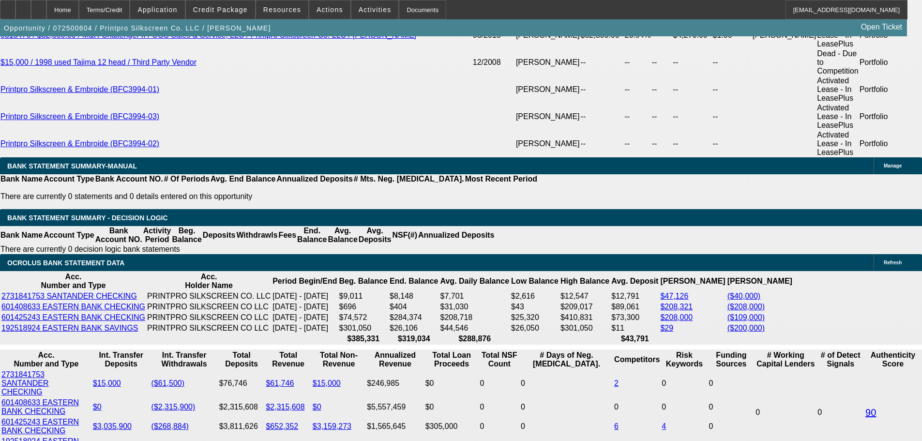
drag, startPoint x: 137, startPoint y: 235, endPoint x: 244, endPoint y: 235, distance: 107.0
type input "15"
type input "UNKNOWN"
type input "15345"
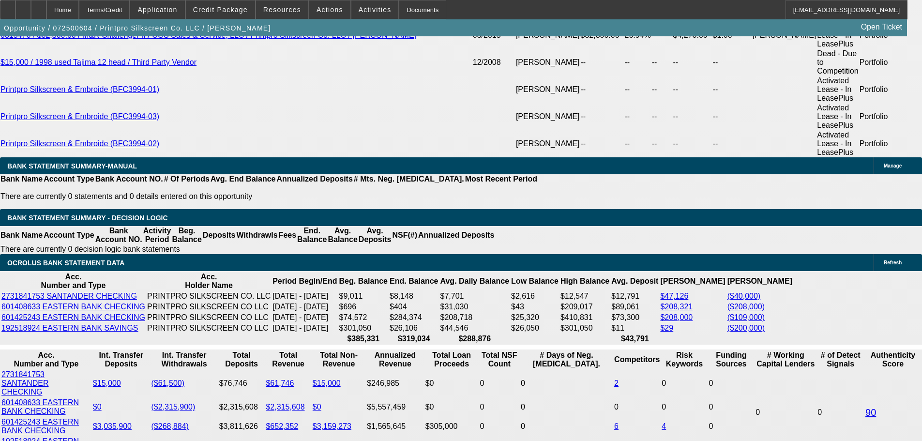
type input "11.2"
type input "15345.77"
type input "11.3"
type input "$15,345.77"
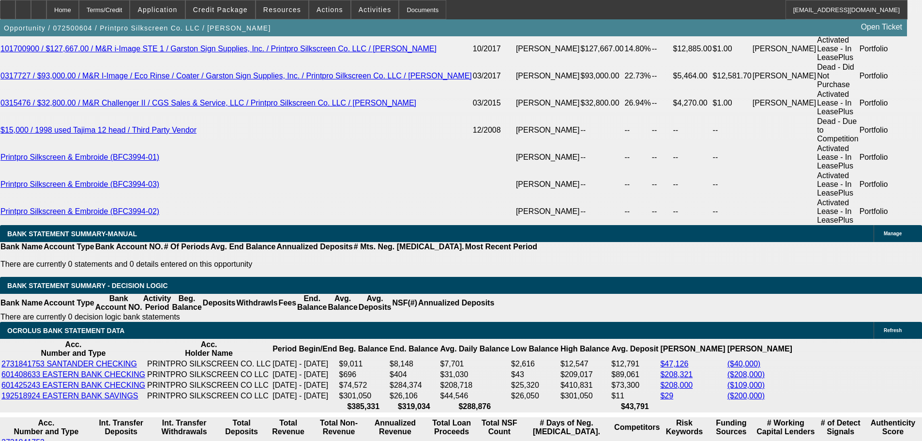
scroll to position [1791, 0]
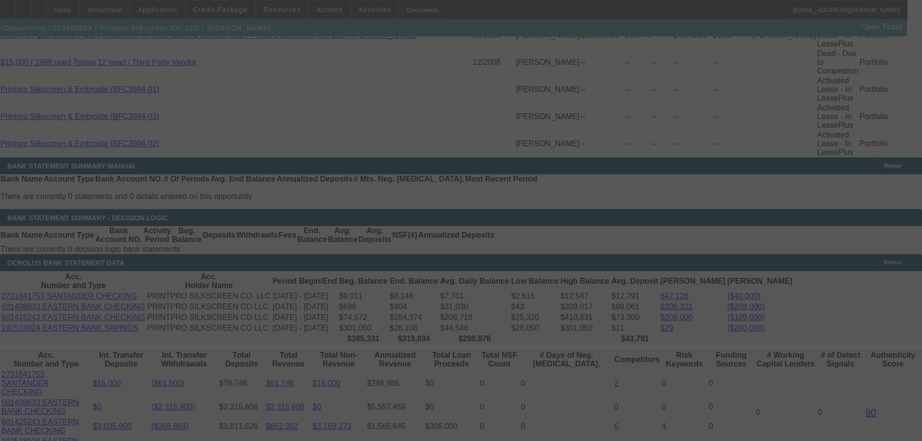
select select "0"
select select "6"
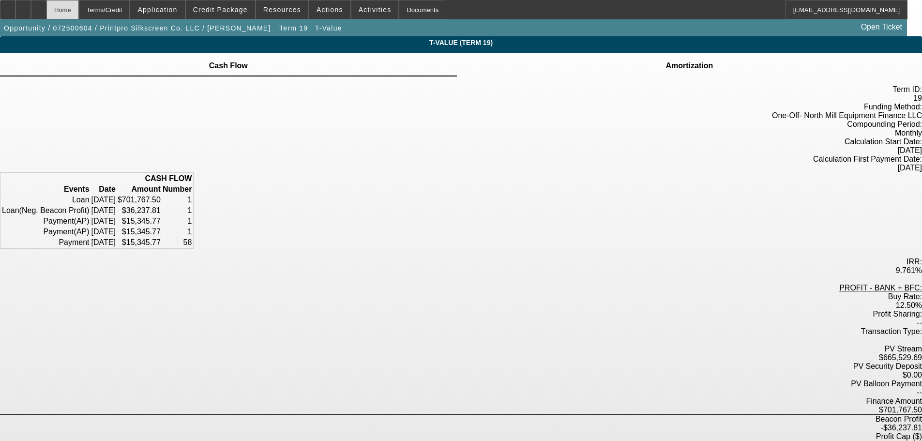
click at [79, 8] on div "Home" at bounding box center [62, 9] width 32 height 19
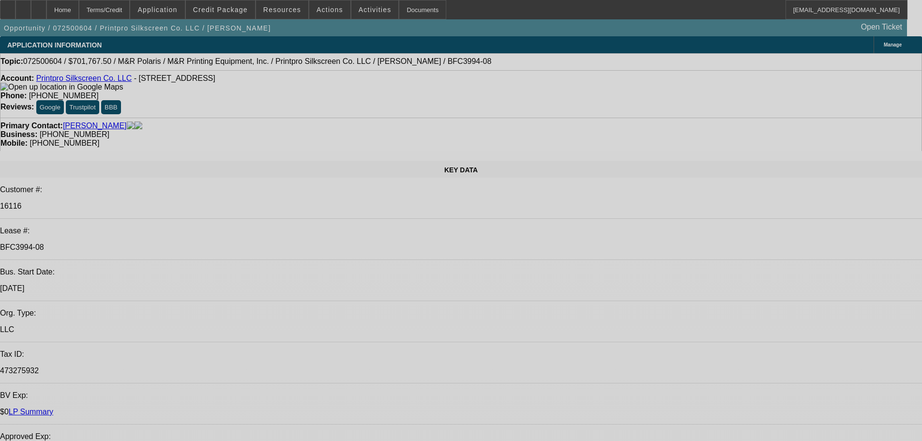
select select "0"
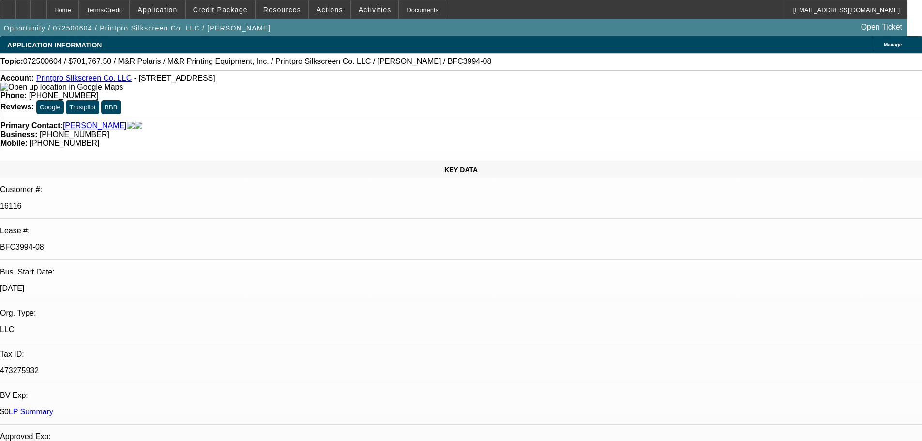
select select "0"
select select "6"
select select "0"
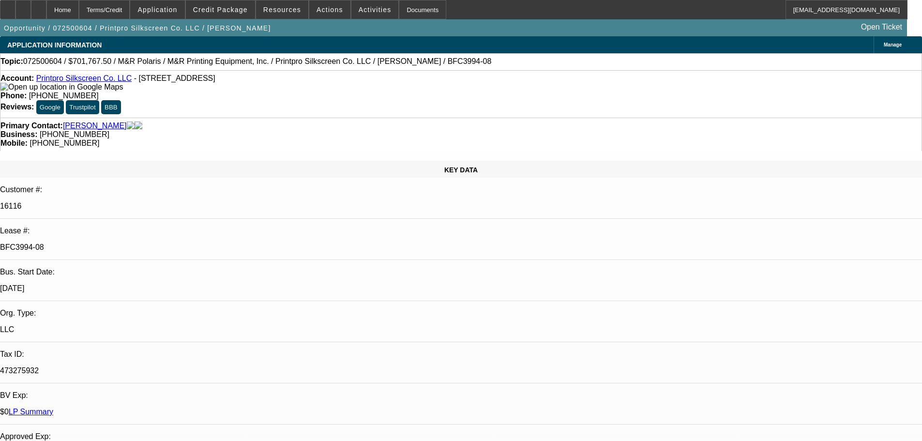
select select "0"
select select "6"
select select "0"
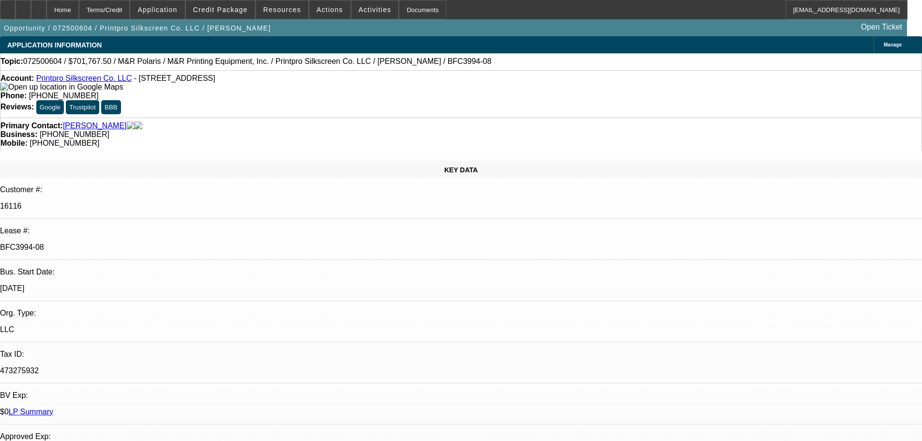
select select "6"
select select "0"
select select "6"
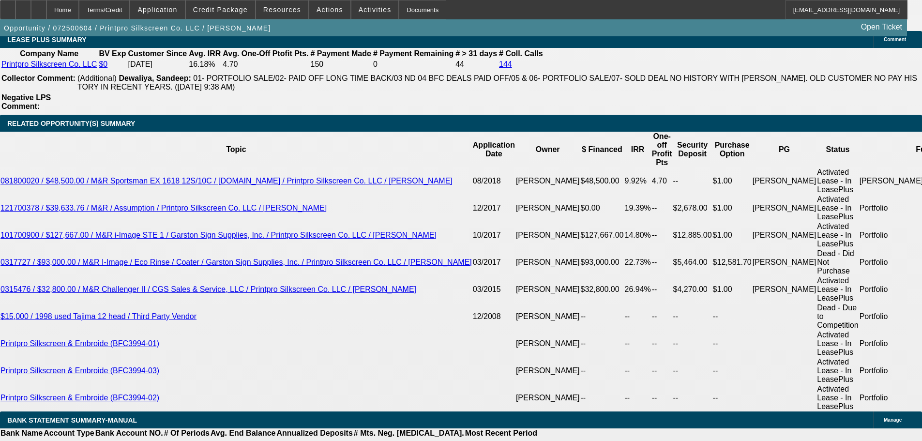
scroll to position [1839, 0]
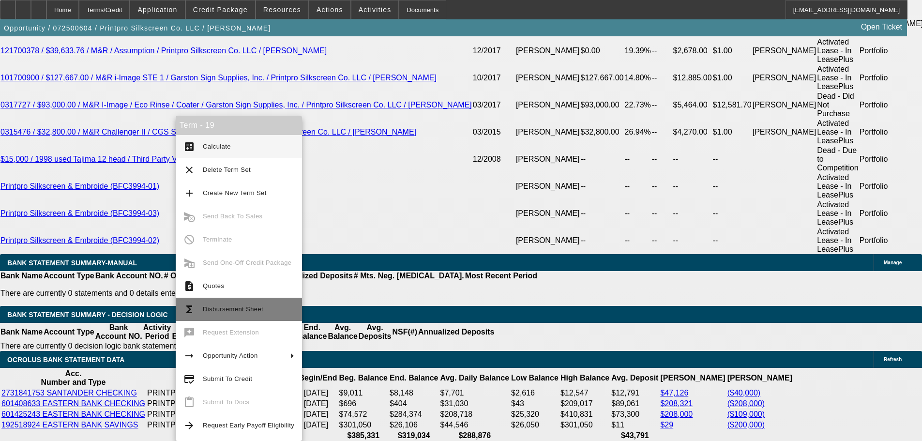
click at [247, 310] on span "Disbursement Sheet" at bounding box center [233, 308] width 61 height 7
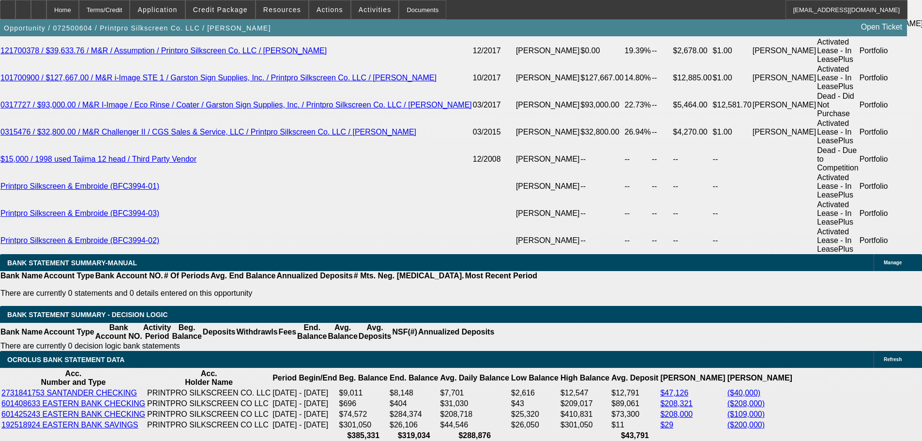
scroll to position [1895, 0]
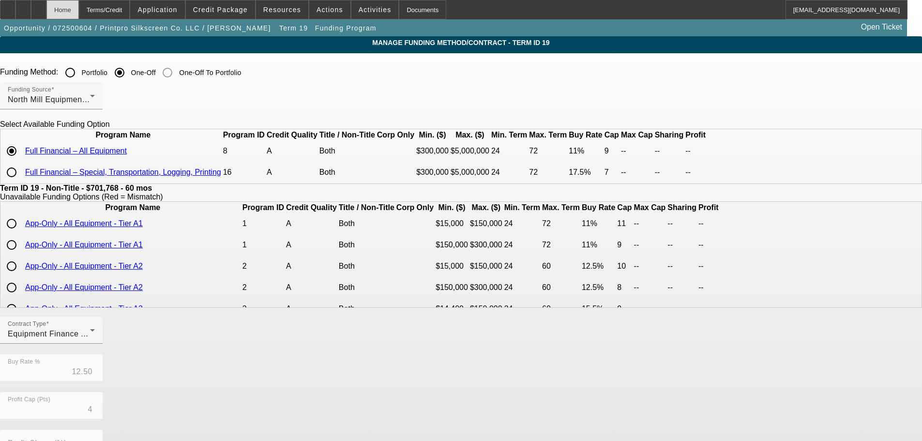
click at [79, 4] on div "Home" at bounding box center [62, 9] width 32 height 19
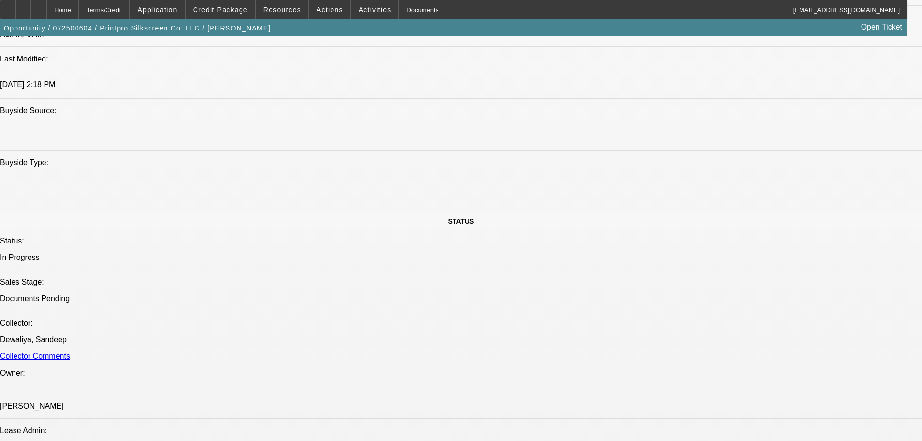
select select "0"
select select "6"
select select "0"
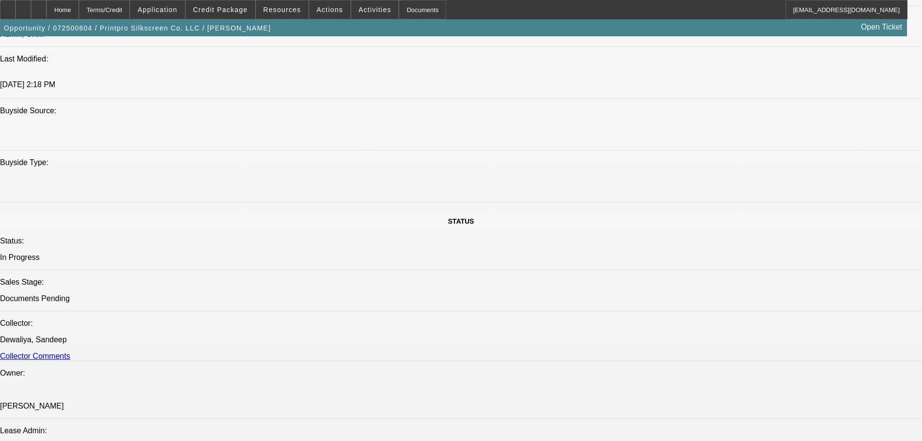
select select "0"
select select "6"
select select "0"
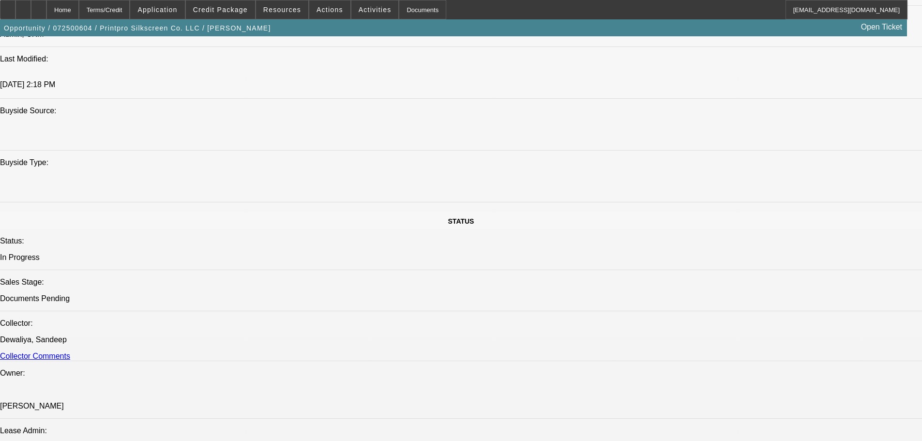
select select "0"
select select "6"
select select "0"
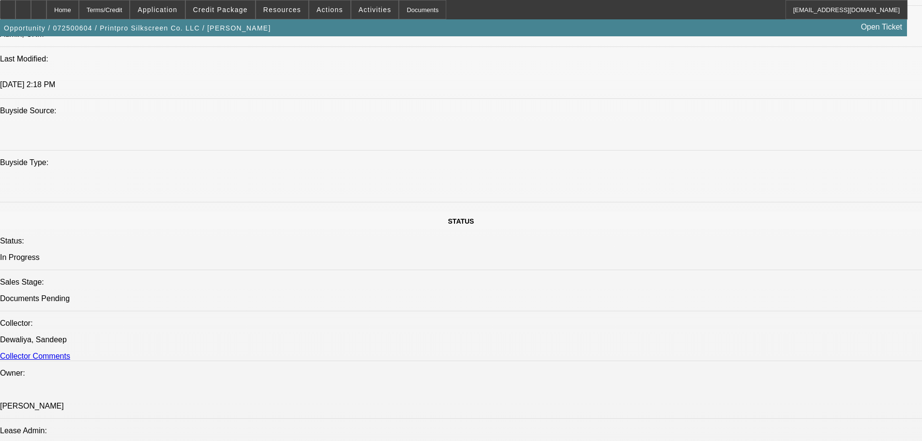
select select "6"
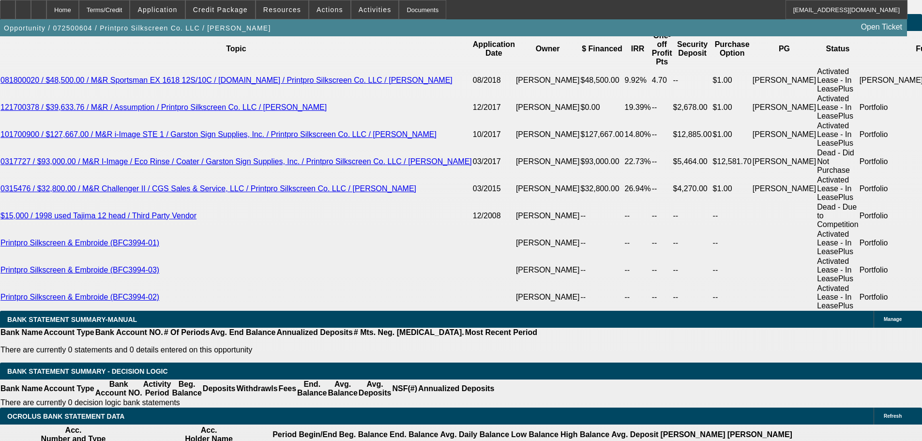
scroll to position [1697, 0]
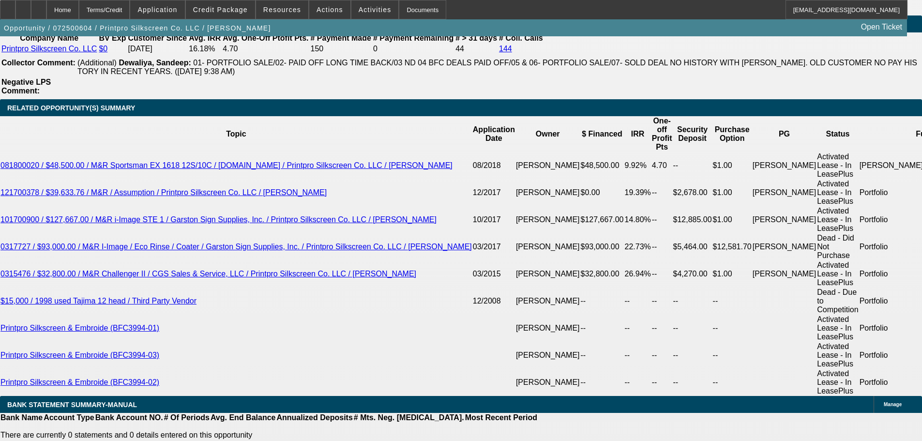
select select "0"
select select "6"
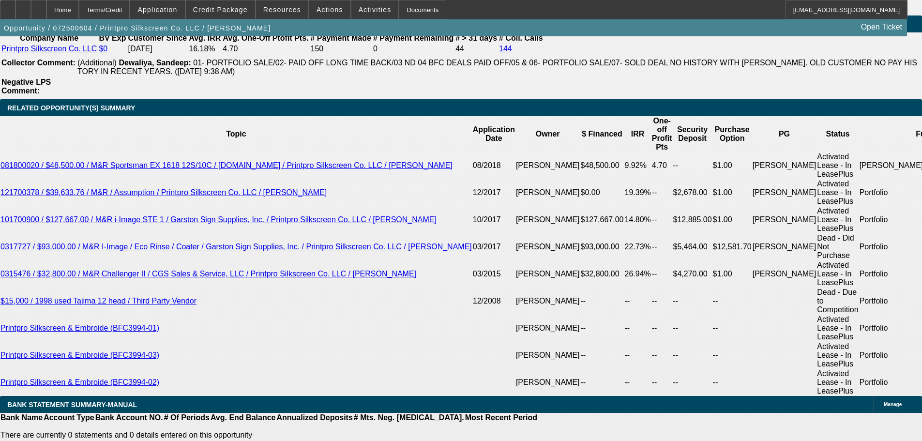
select select "0"
select select "6"
select select "0"
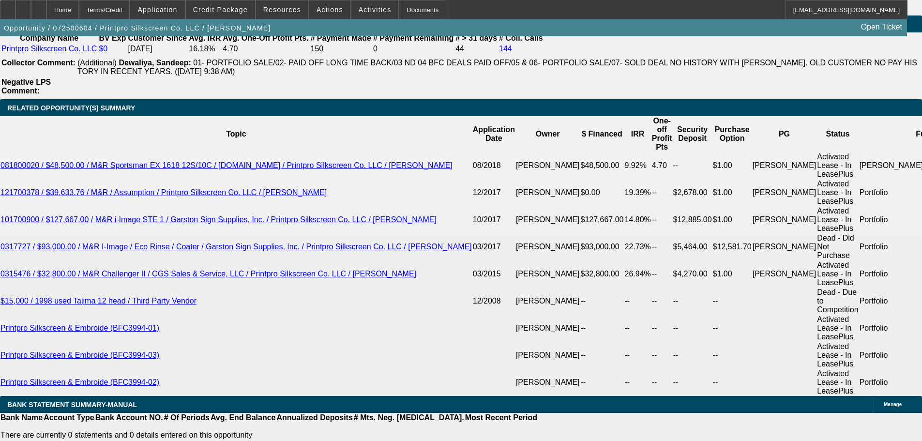
select select "0"
select select "6"
select select "0"
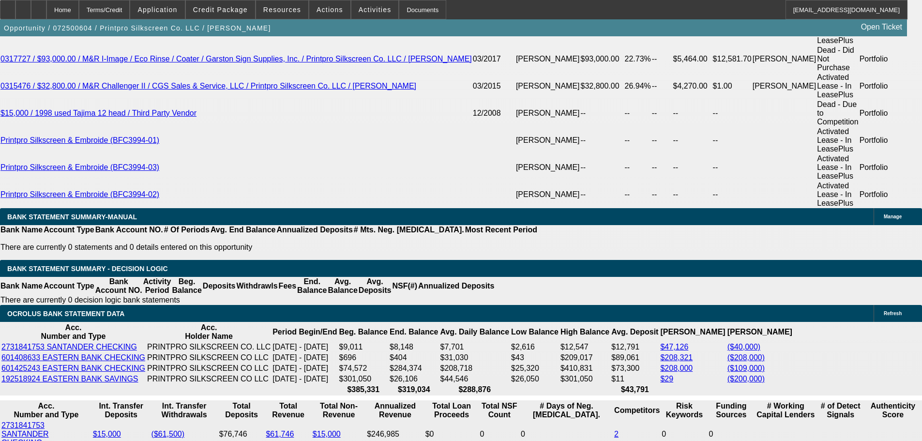
scroll to position [1939, 0]
